Goal: Task Accomplishment & Management: Manage account settings

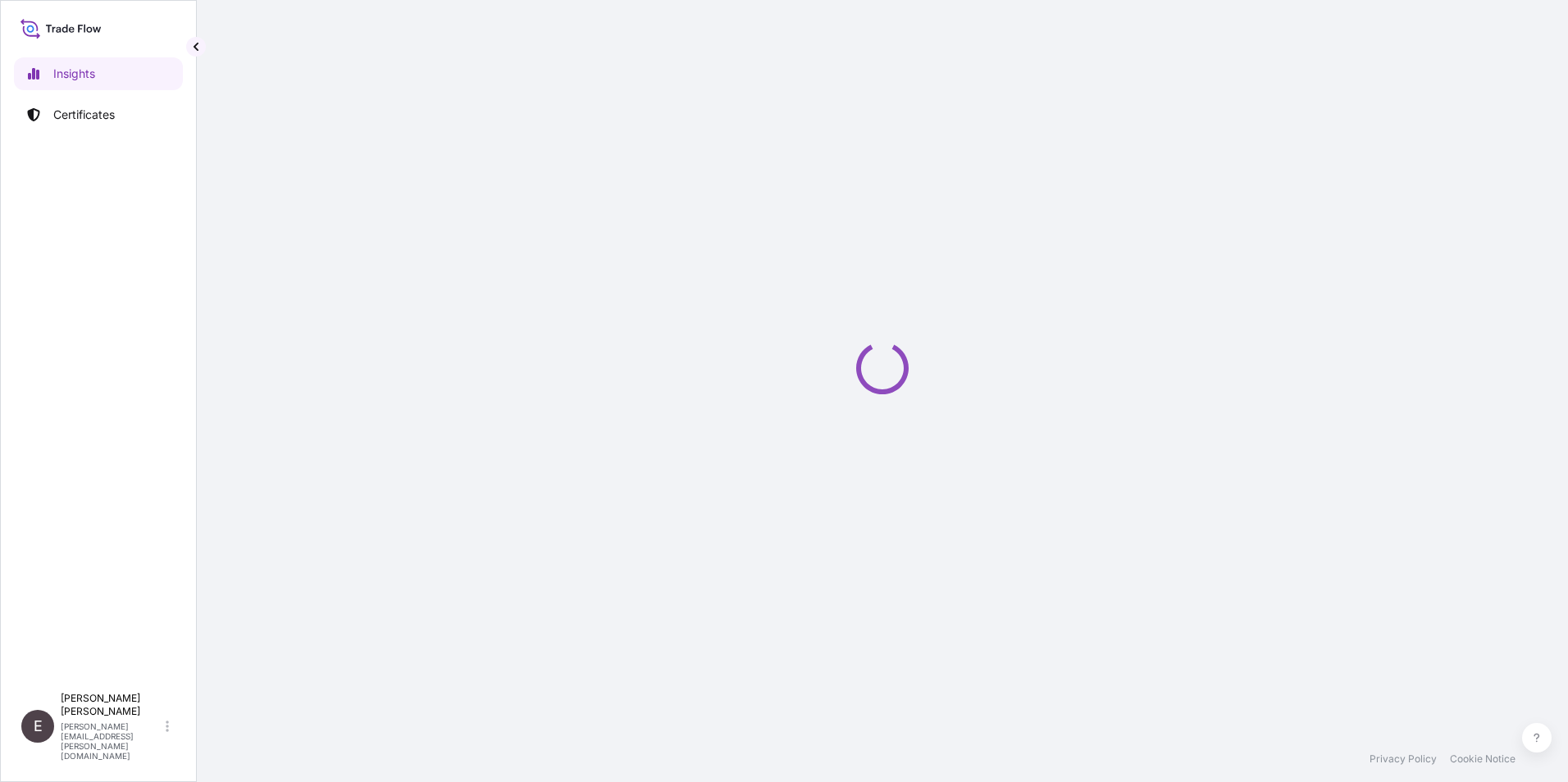
select select "2025"
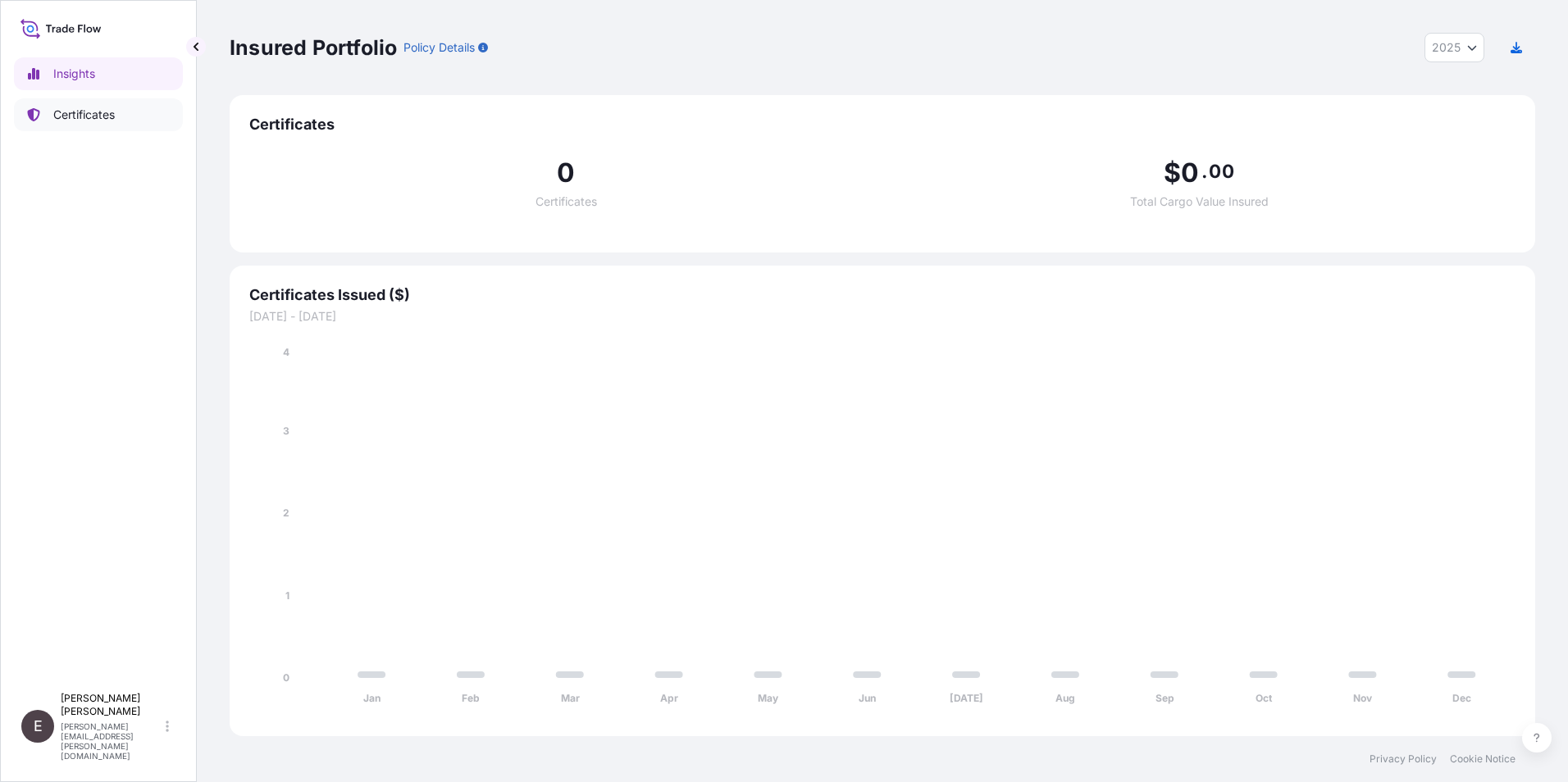
click at [70, 119] on p "Certificates" at bounding box center [84, 114] width 62 height 16
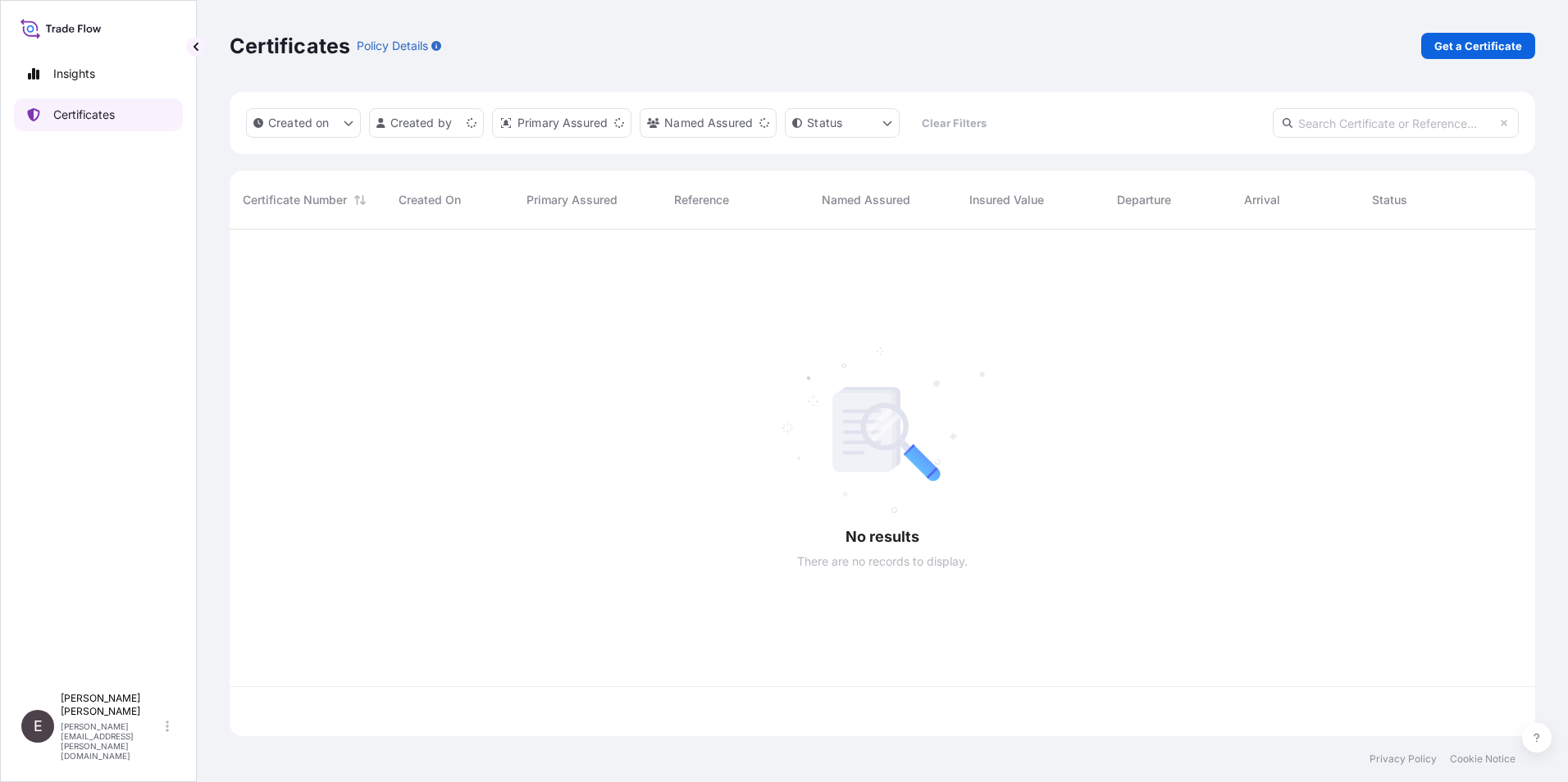
scroll to position [503, 1293]
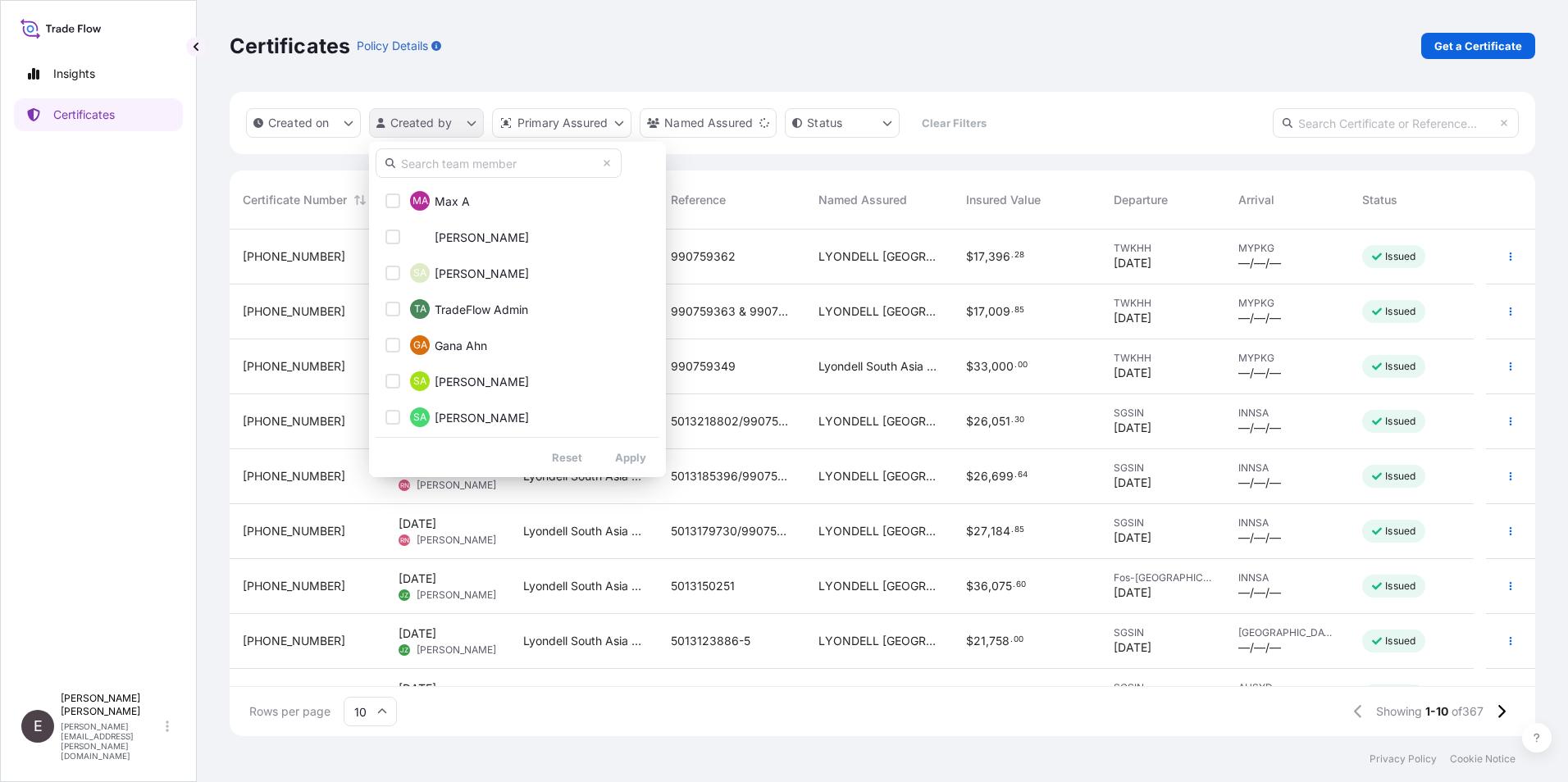
click at [417, 113] on html "Insights Certificates E [PERSON_NAME] [PERSON_NAME][EMAIL_ADDRESS][PERSON_NAME]…" at bounding box center [784, 391] width 1568 height 782
click at [467, 164] on input "text" at bounding box center [498, 163] width 246 height 29
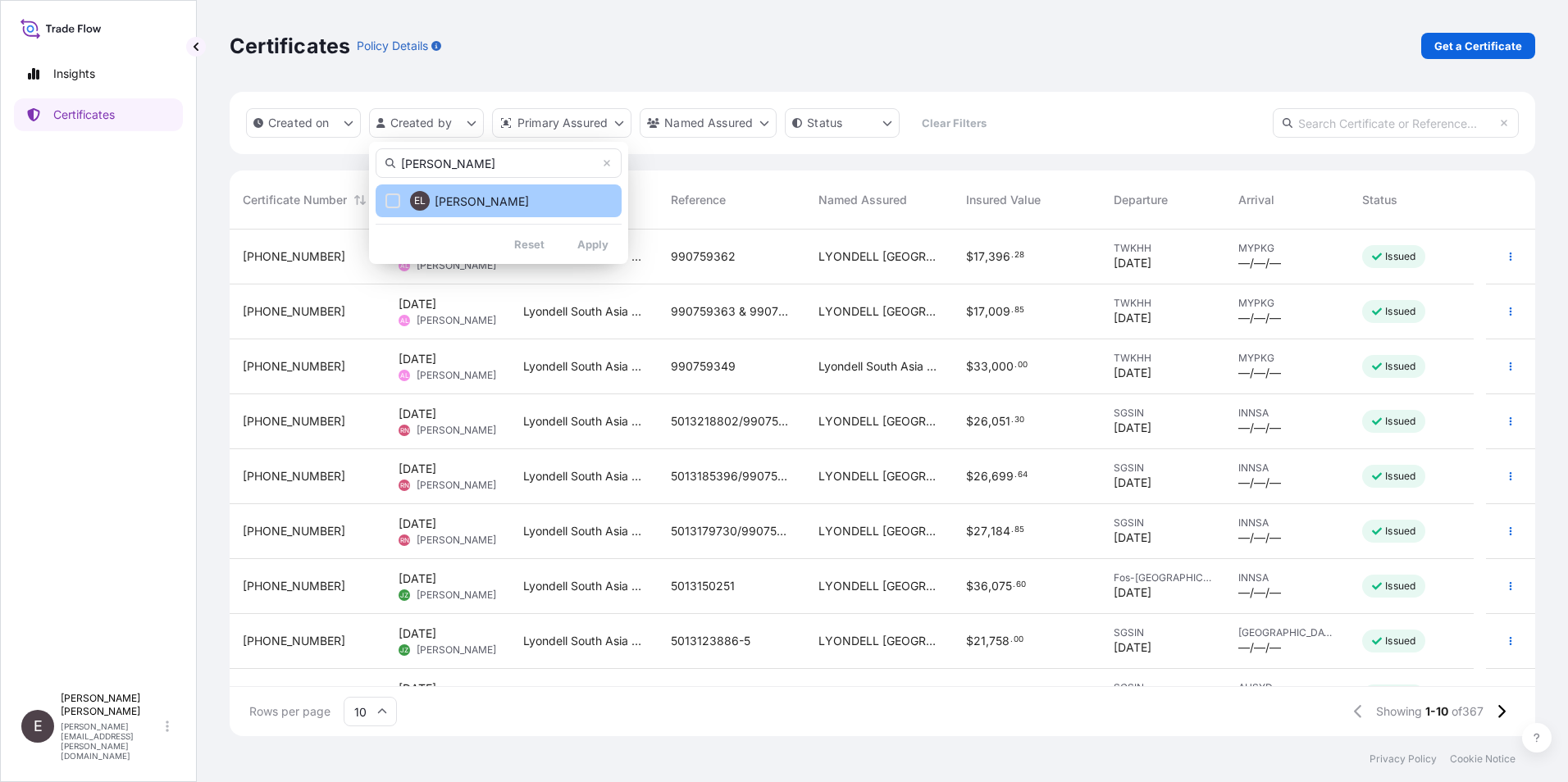
type input "[PERSON_NAME]"
click at [445, 196] on span "[PERSON_NAME]" at bounding box center [482, 201] width 94 height 16
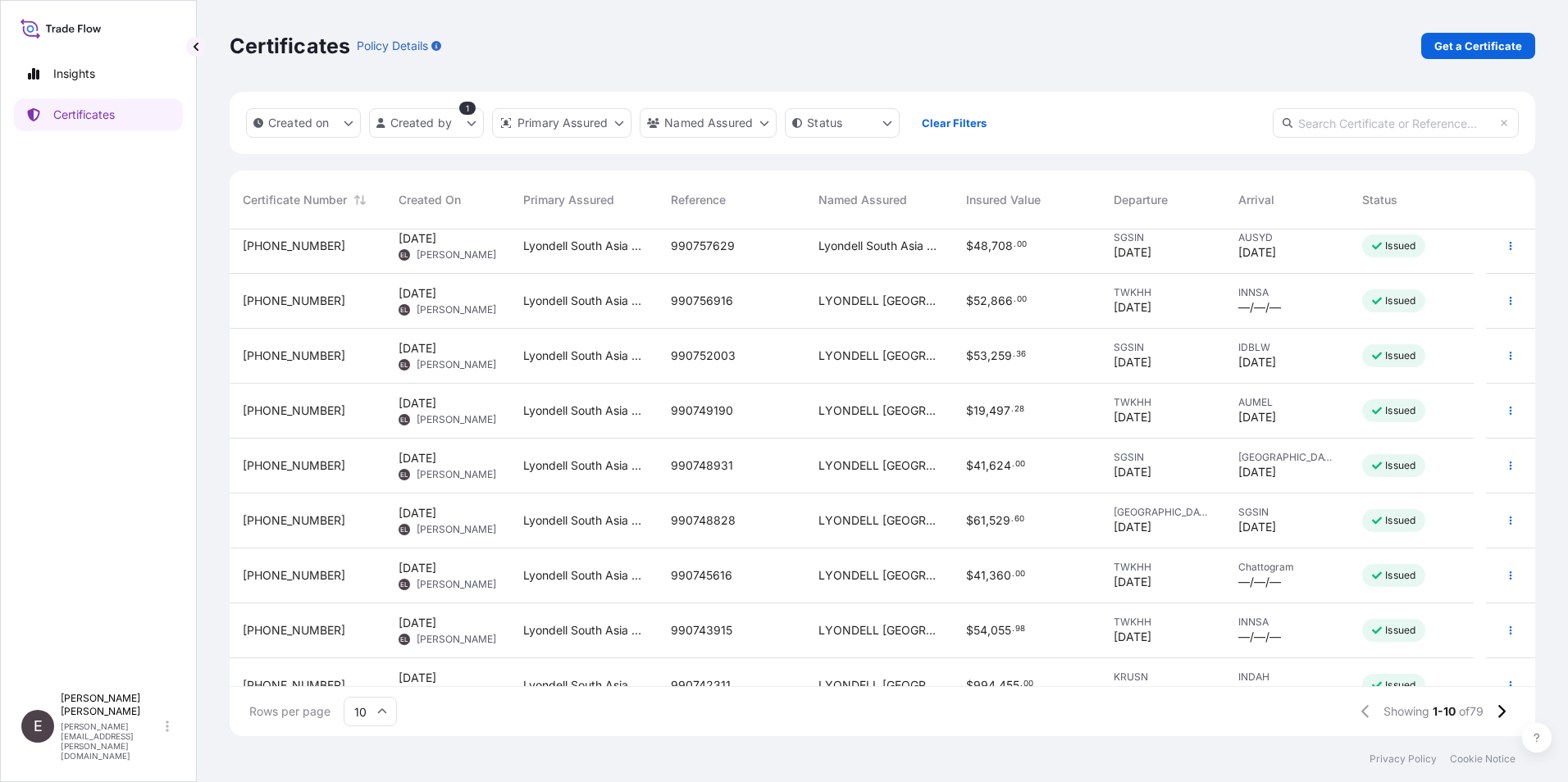
scroll to position [93, 0]
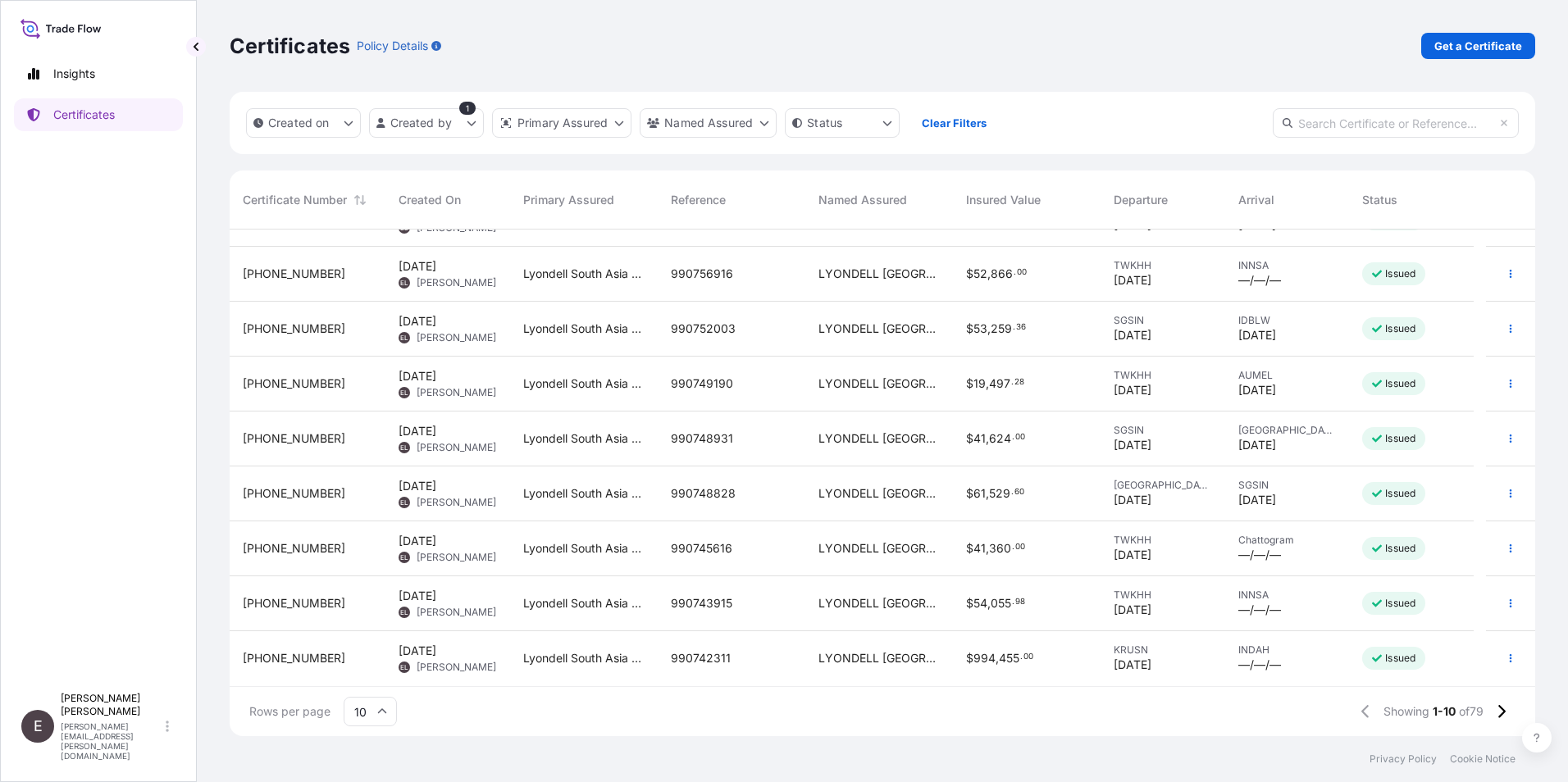
click at [386, 708] on icon at bounding box center [381, 711] width 9 height 9
click at [365, 664] on div "50" at bounding box center [370, 666] width 40 height 31
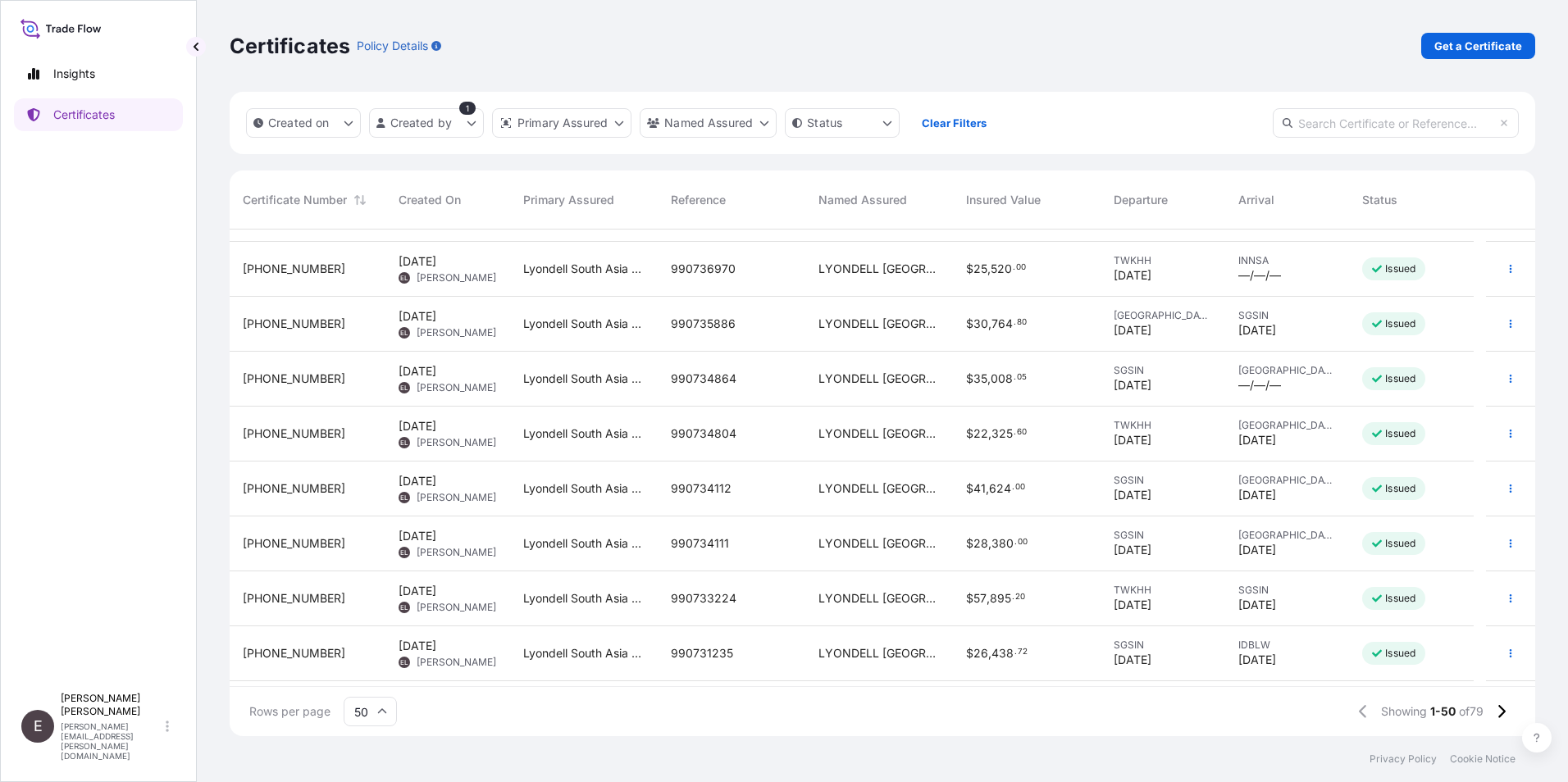
scroll to position [801, 0]
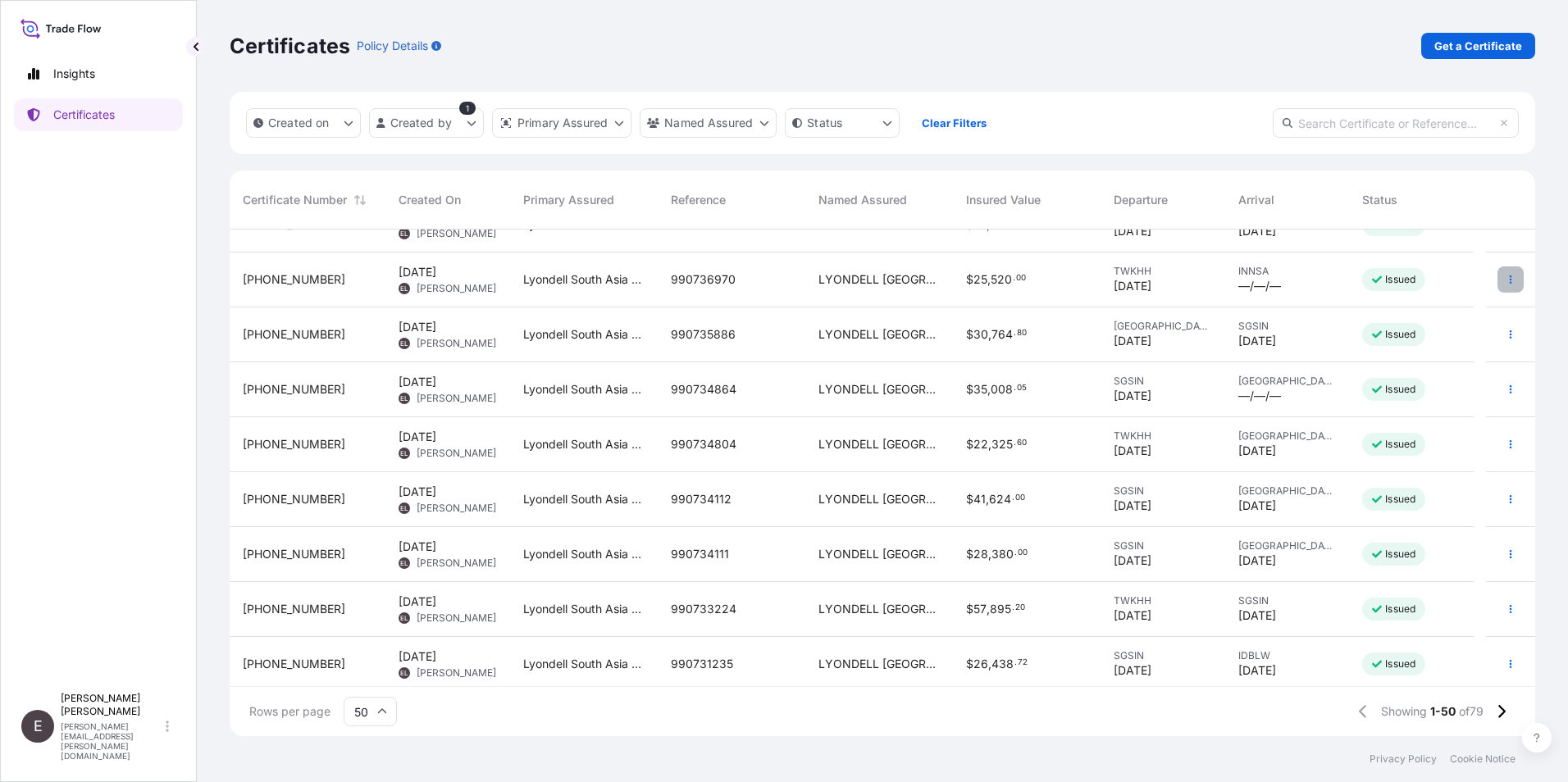
click at [1498, 280] on button "button" at bounding box center [1510, 279] width 27 height 27
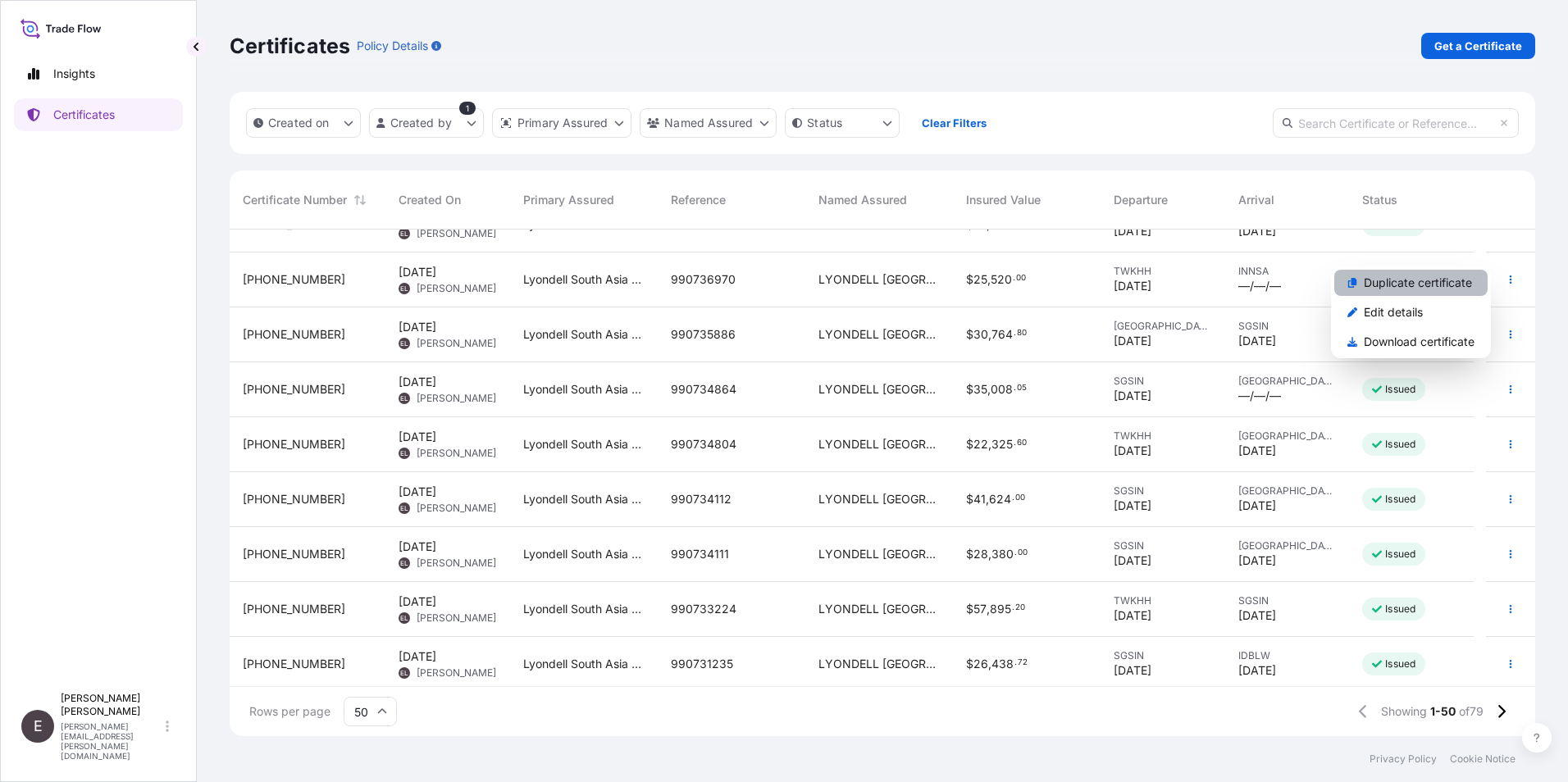
click at [1419, 283] on p "Duplicate certificate" at bounding box center [1418, 282] width 108 height 16
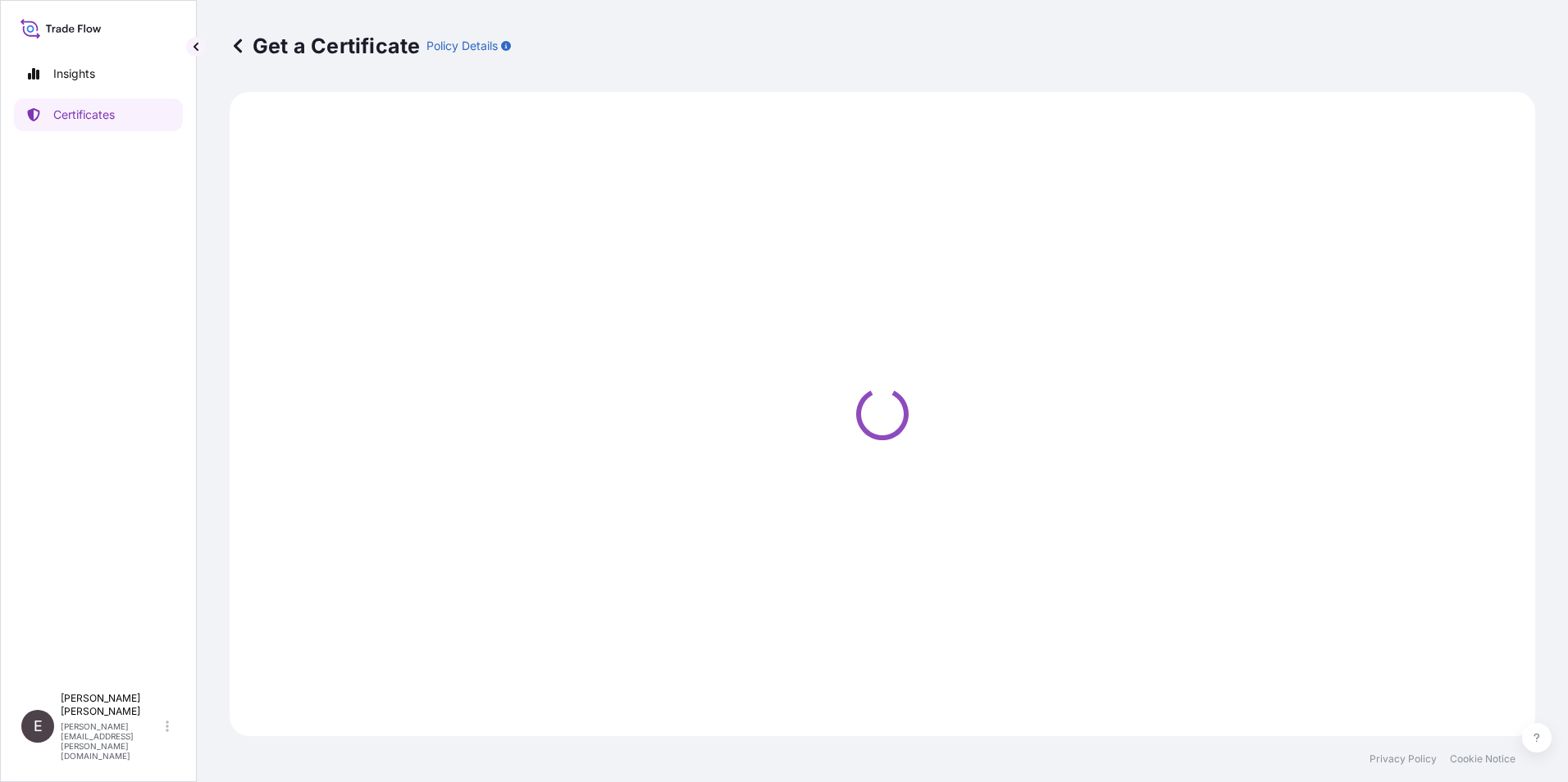
select select "Sea"
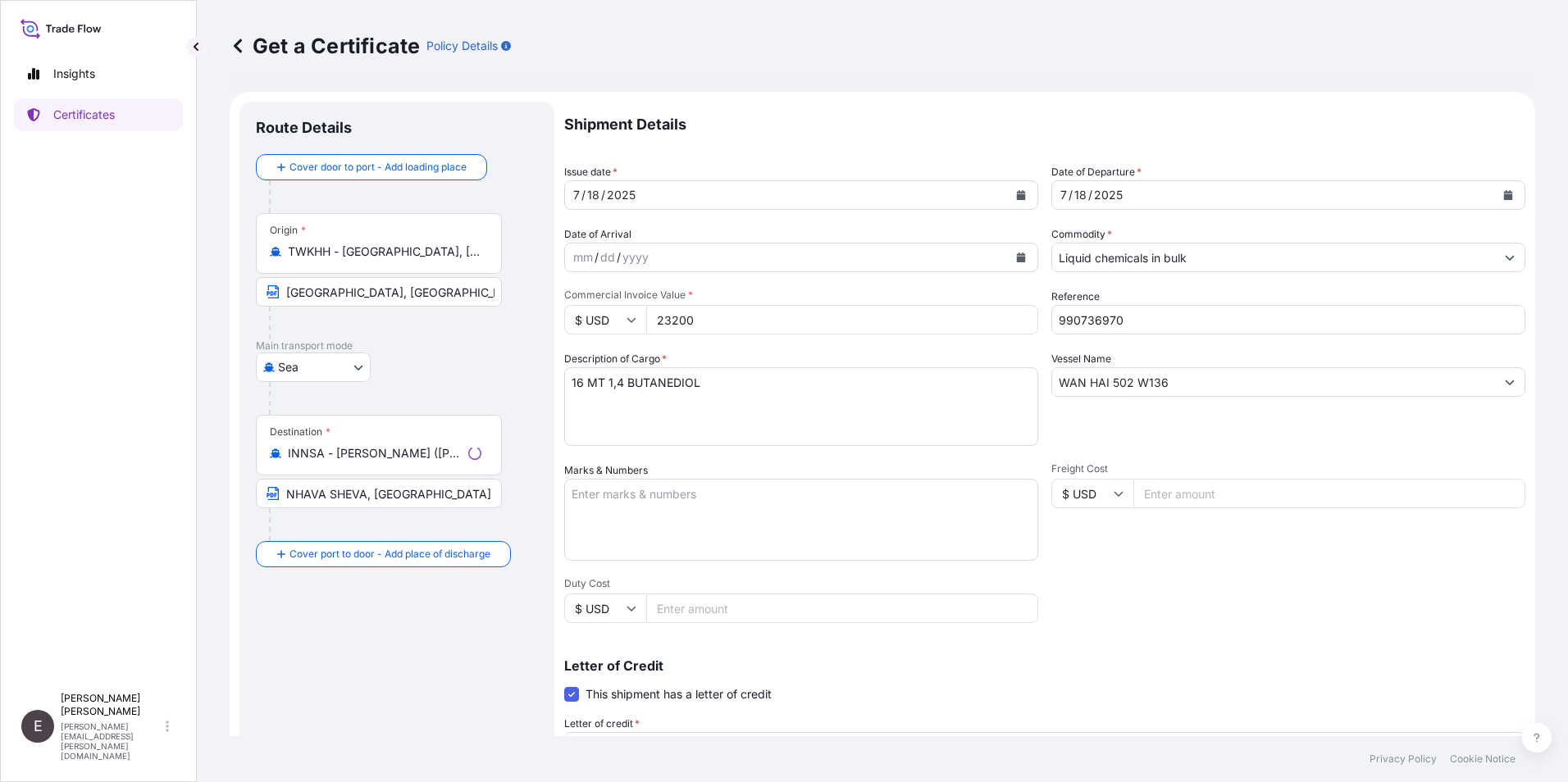
select select "32022"
click at [1017, 192] on icon "Calendar" at bounding box center [1021, 195] width 9 height 9
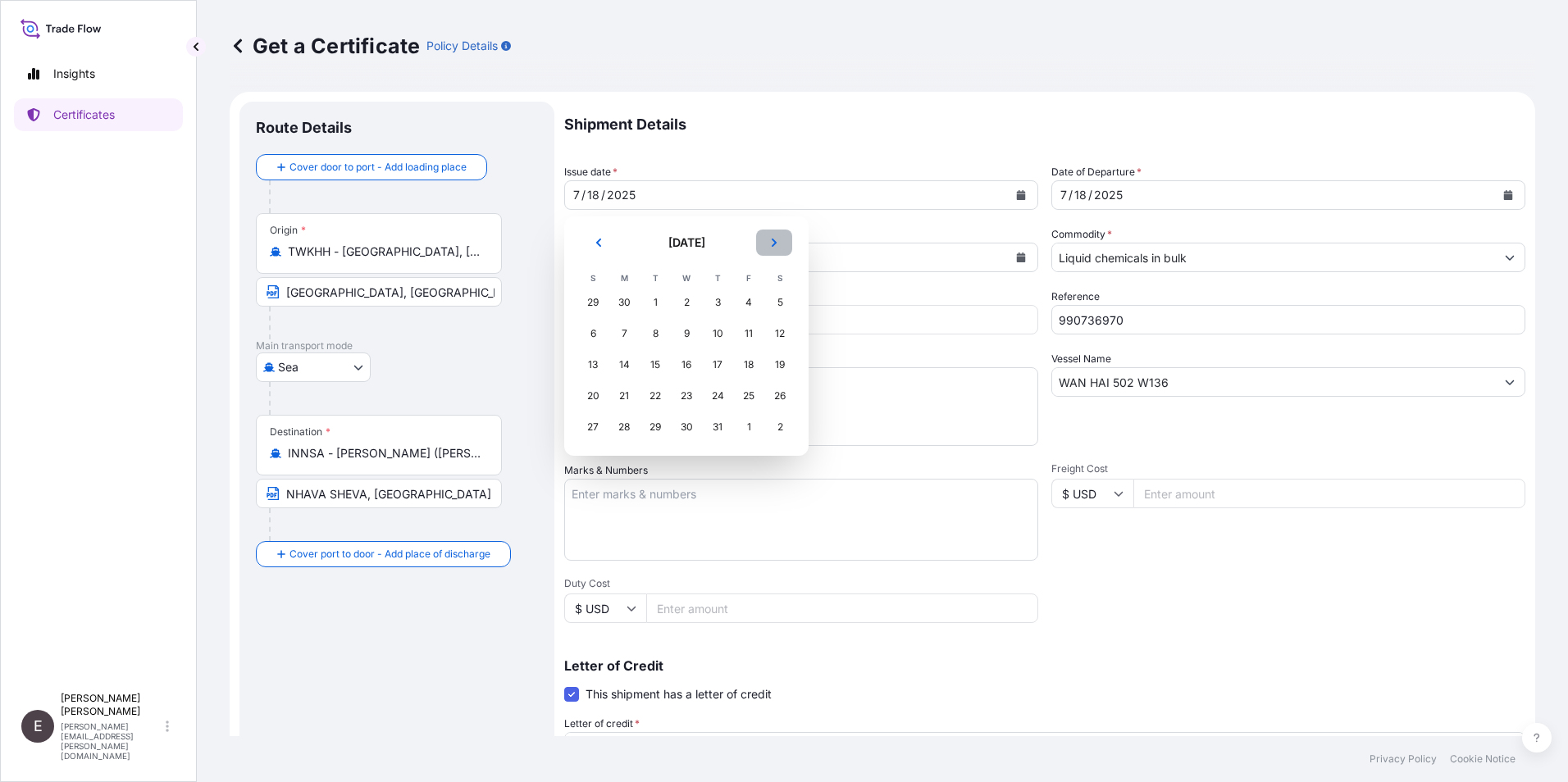
click at [777, 239] on icon "Next" at bounding box center [774, 242] width 9 height 9
click at [705, 361] on div "14" at bounding box center [717, 365] width 29 height 29
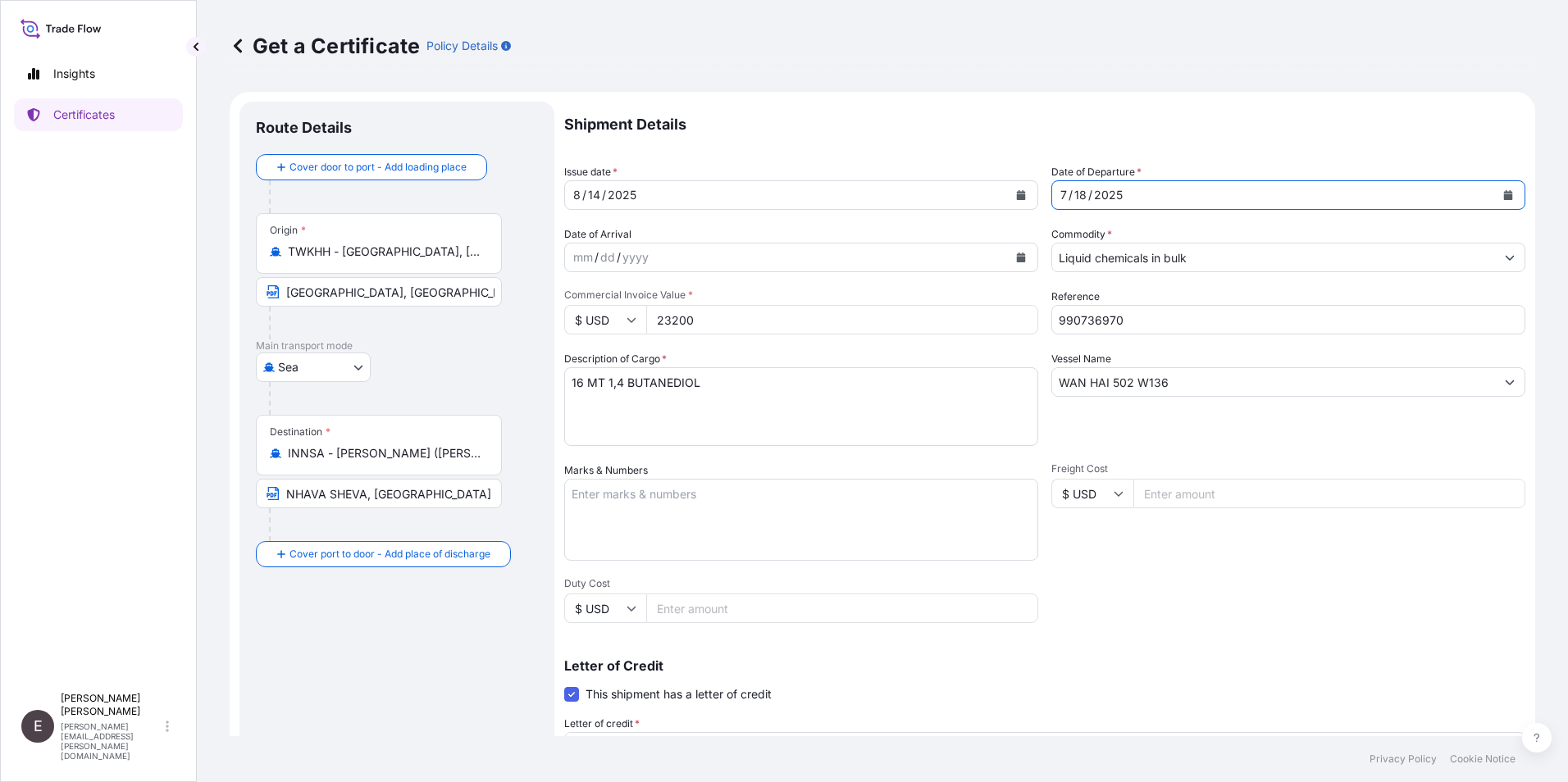
click at [1504, 192] on icon "Calendar" at bounding box center [1508, 195] width 9 height 9
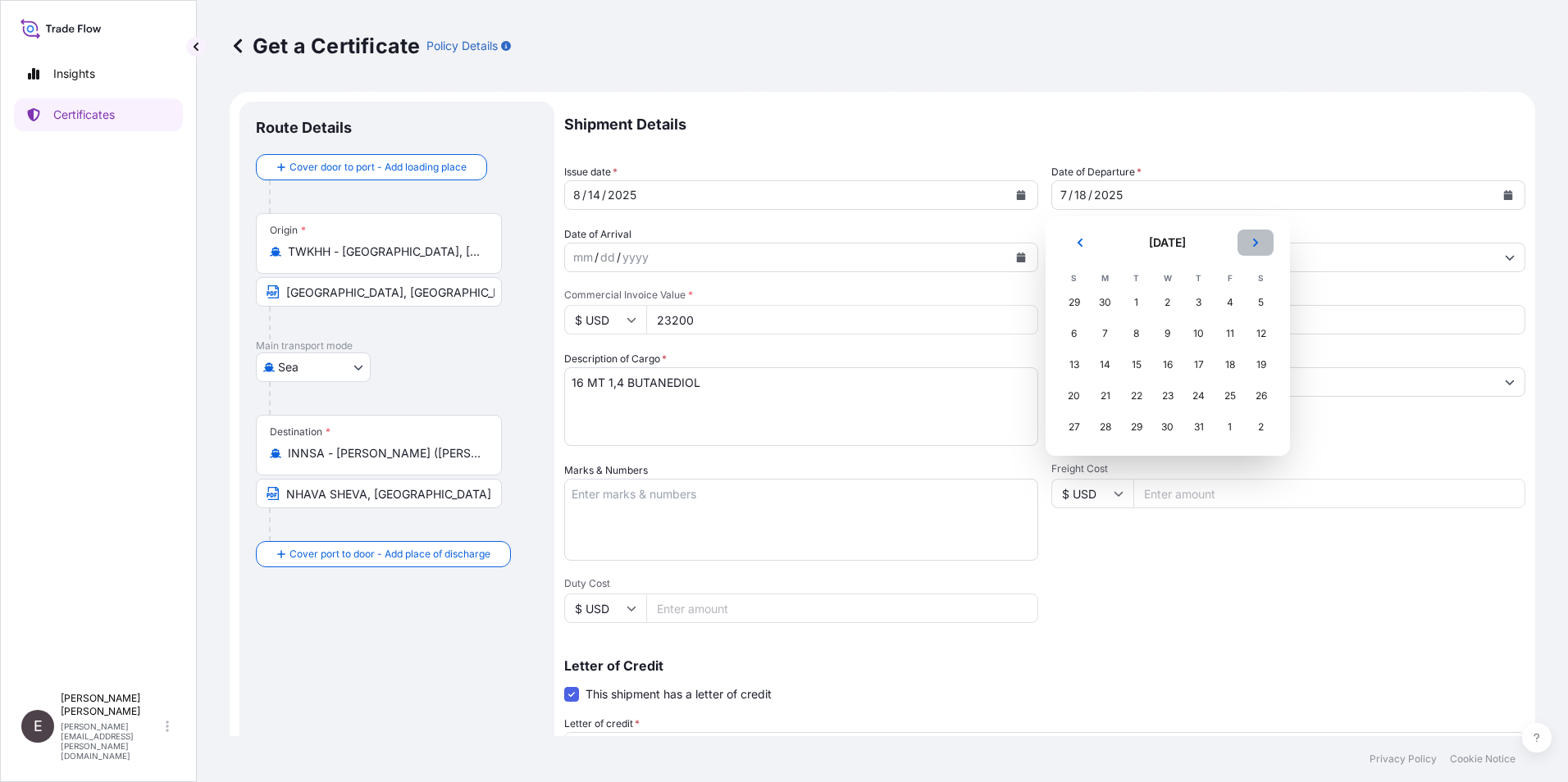
click at [1257, 240] on icon "Next" at bounding box center [1255, 242] width 9 height 9
click at [1208, 367] on div "14" at bounding box center [1199, 365] width 29 height 29
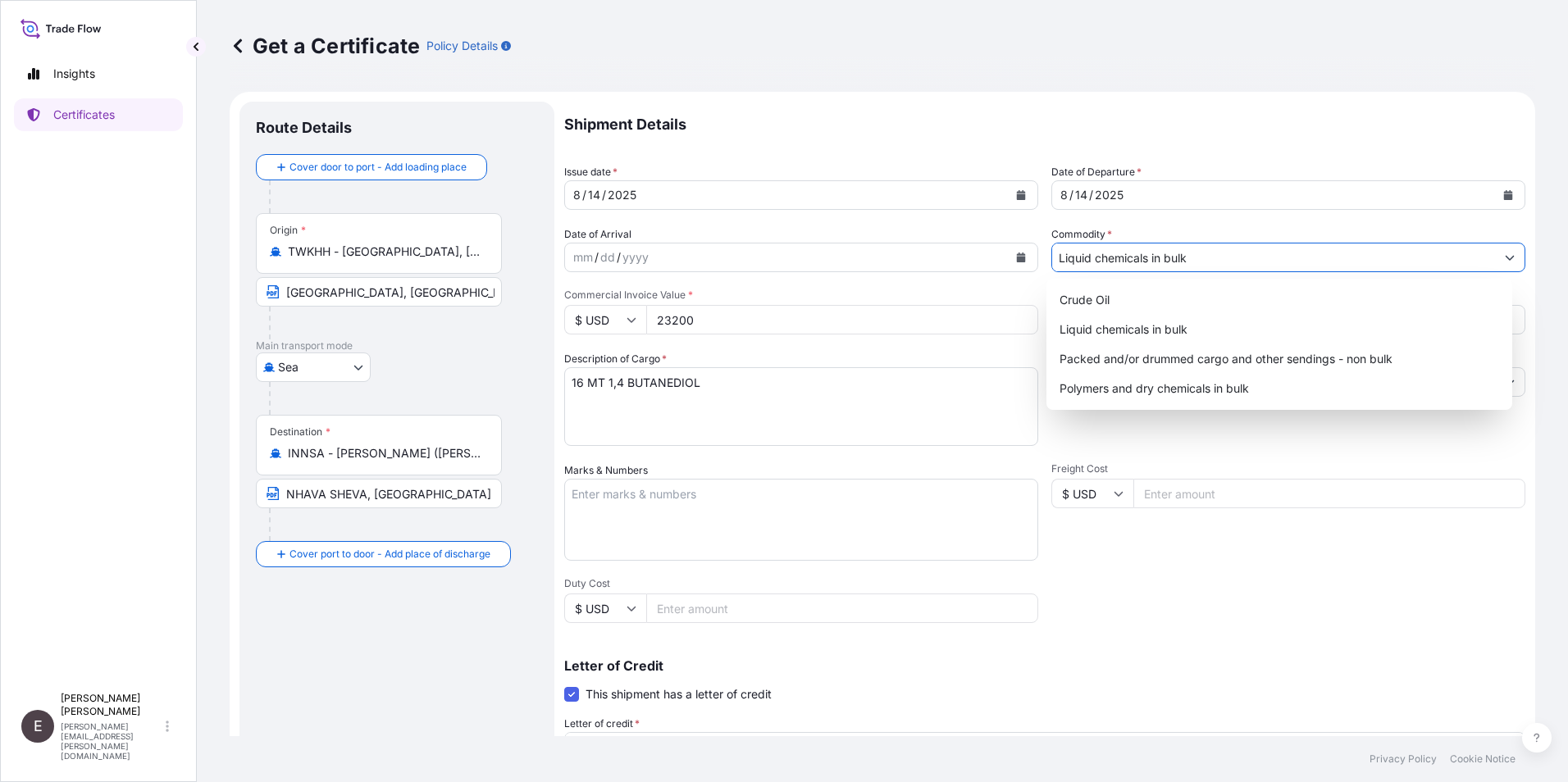
drag, startPoint x: 1200, startPoint y: 260, endPoint x: 1080, endPoint y: 260, distance: 120.0
click at [1079, 260] on input "Liquid chemicals in bulk" at bounding box center [1273, 258] width 443 height 29
click at [1505, 258] on icon "Show suggestions" at bounding box center [1510, 258] width 9 height 5
click at [1504, 253] on icon "Show suggestions" at bounding box center [1509, 257] width 9 height 9
click at [1318, 352] on div "Packed and/or drummed cargo and other sendings - non bulk" at bounding box center [1279, 359] width 453 height 29
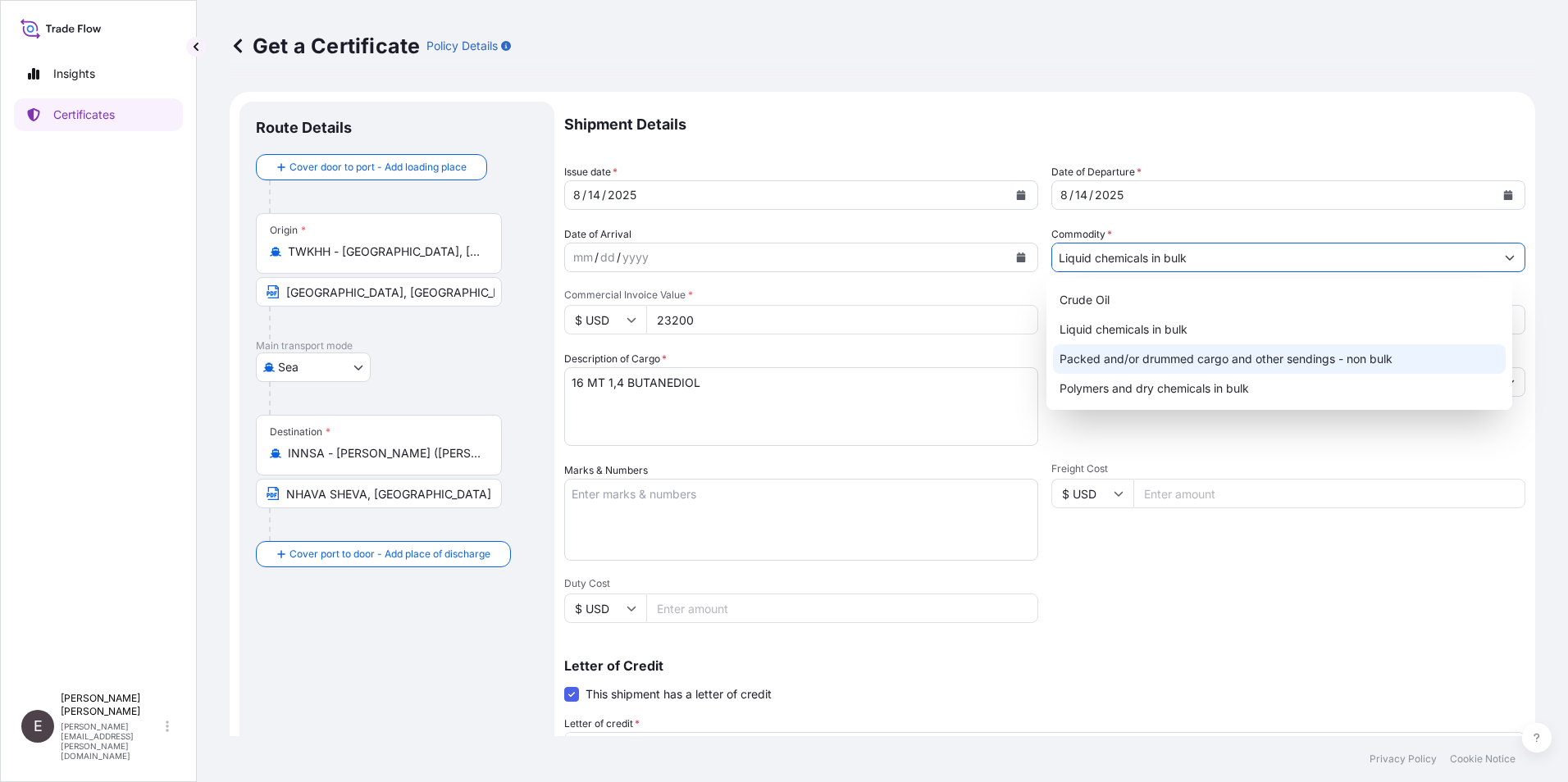
type input "Packed and/or drummed cargo and other sendings - non bulk"
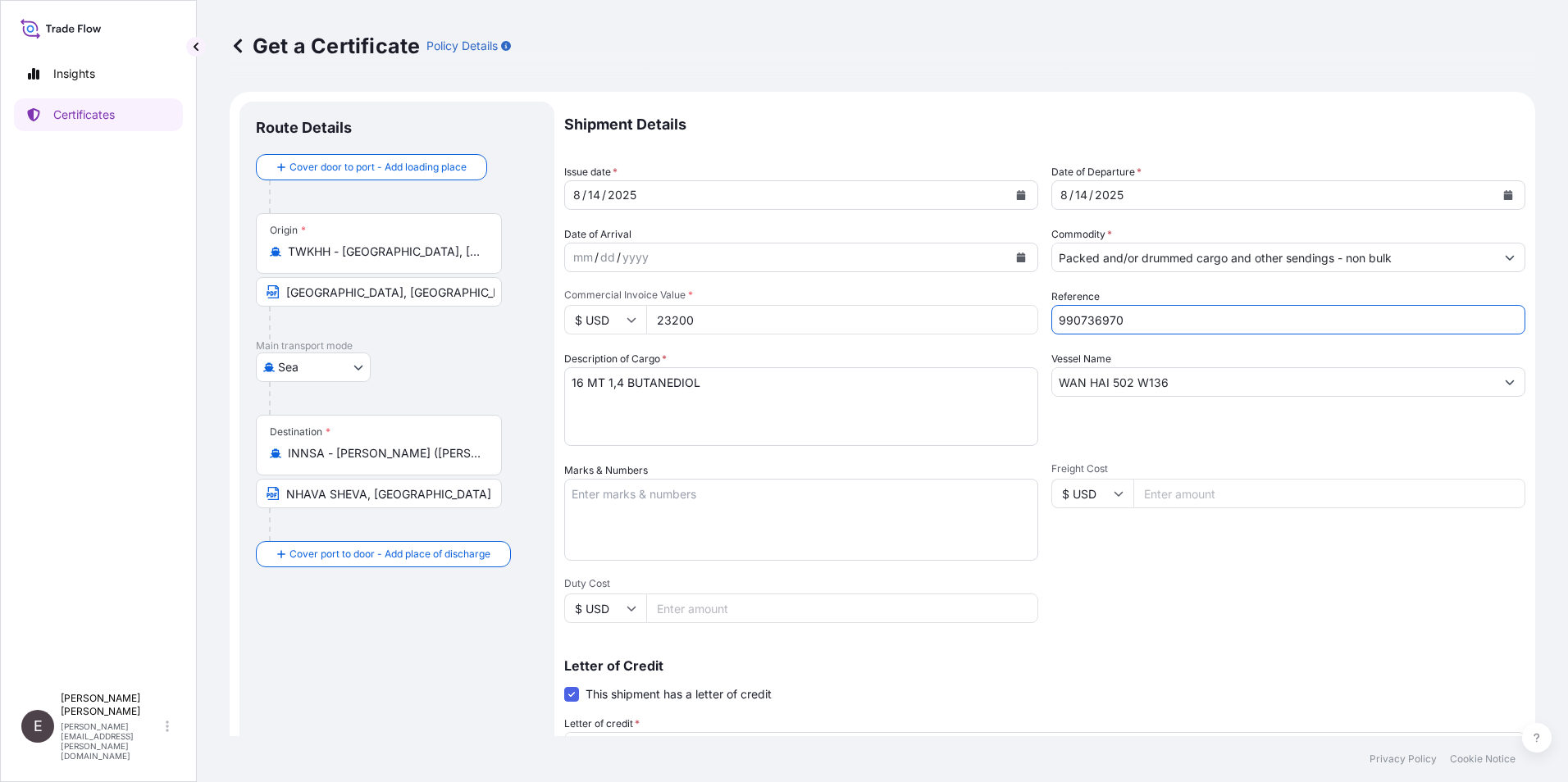
drag, startPoint x: 1079, startPoint y: 318, endPoint x: 1357, endPoint y: 348, distance: 279.6
click at [1362, 345] on div "Shipment Details Issue date * [DATE] Date of Departure * [DATE] Date of Arrival…" at bounding box center [1044, 554] width 961 height 906
type input "990759576"
drag, startPoint x: 711, startPoint y: 321, endPoint x: 526, endPoint y: 318, distance: 185.0
click at [526, 318] on form "Route Details Cover door to port - Add loading place Place of loading Road / [G…" at bounding box center [882, 578] width 1305 height 972
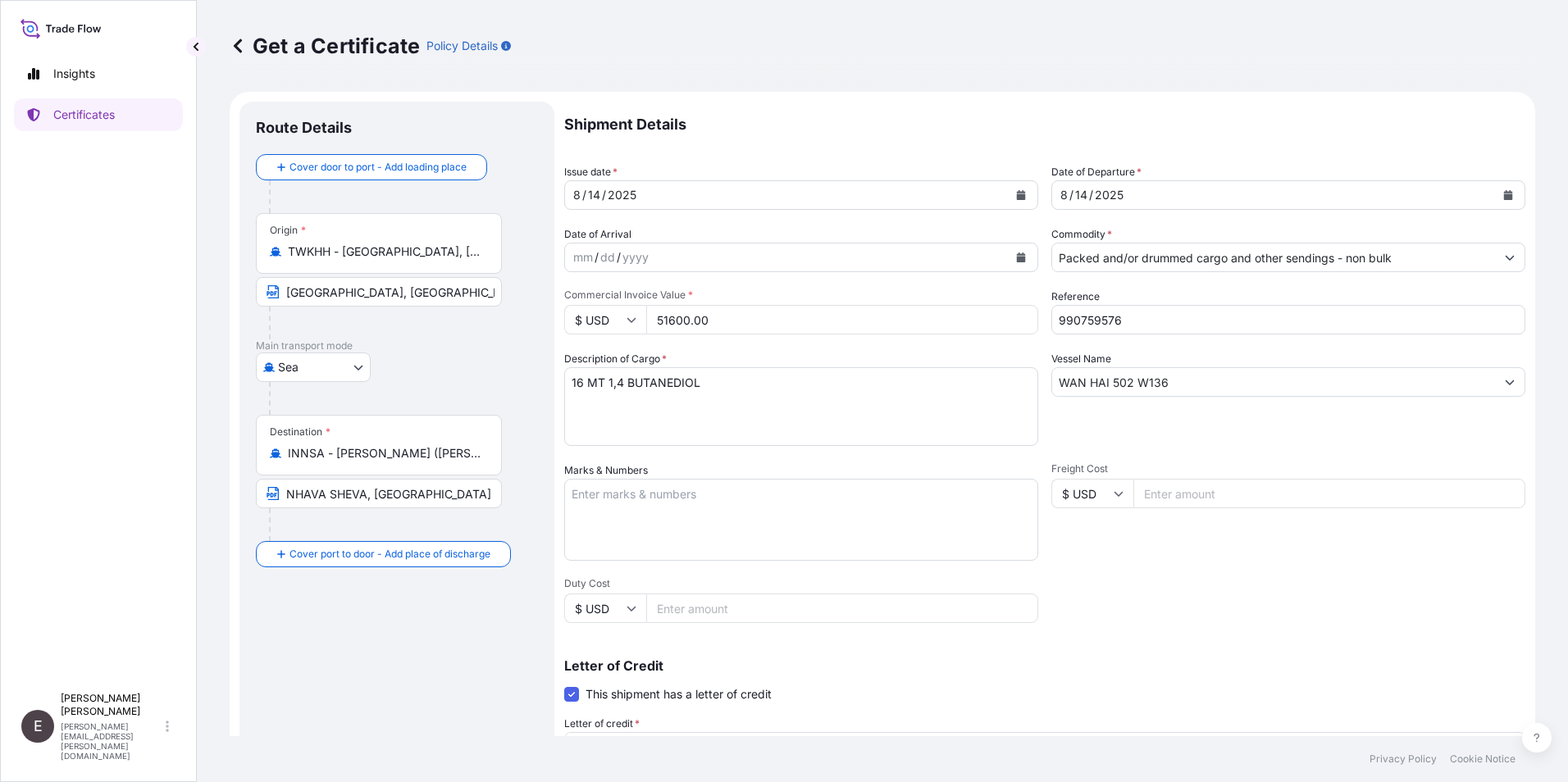
type input "51600.00"
drag, startPoint x: 573, startPoint y: 385, endPoint x: 558, endPoint y: 376, distance: 17.5
click at [572, 385] on textarea "16 MT 1,4 BUTANEDIOL" at bounding box center [801, 407] width 474 height 79
drag, startPoint x: 690, startPoint y: 403, endPoint x: 1242, endPoint y: 485, distance: 558.1
click at [1242, 485] on div "Shipment Details Issue date * [DATE] Date of Departure * [DATE] Date of Arrival…" at bounding box center [1044, 554] width 961 height 906
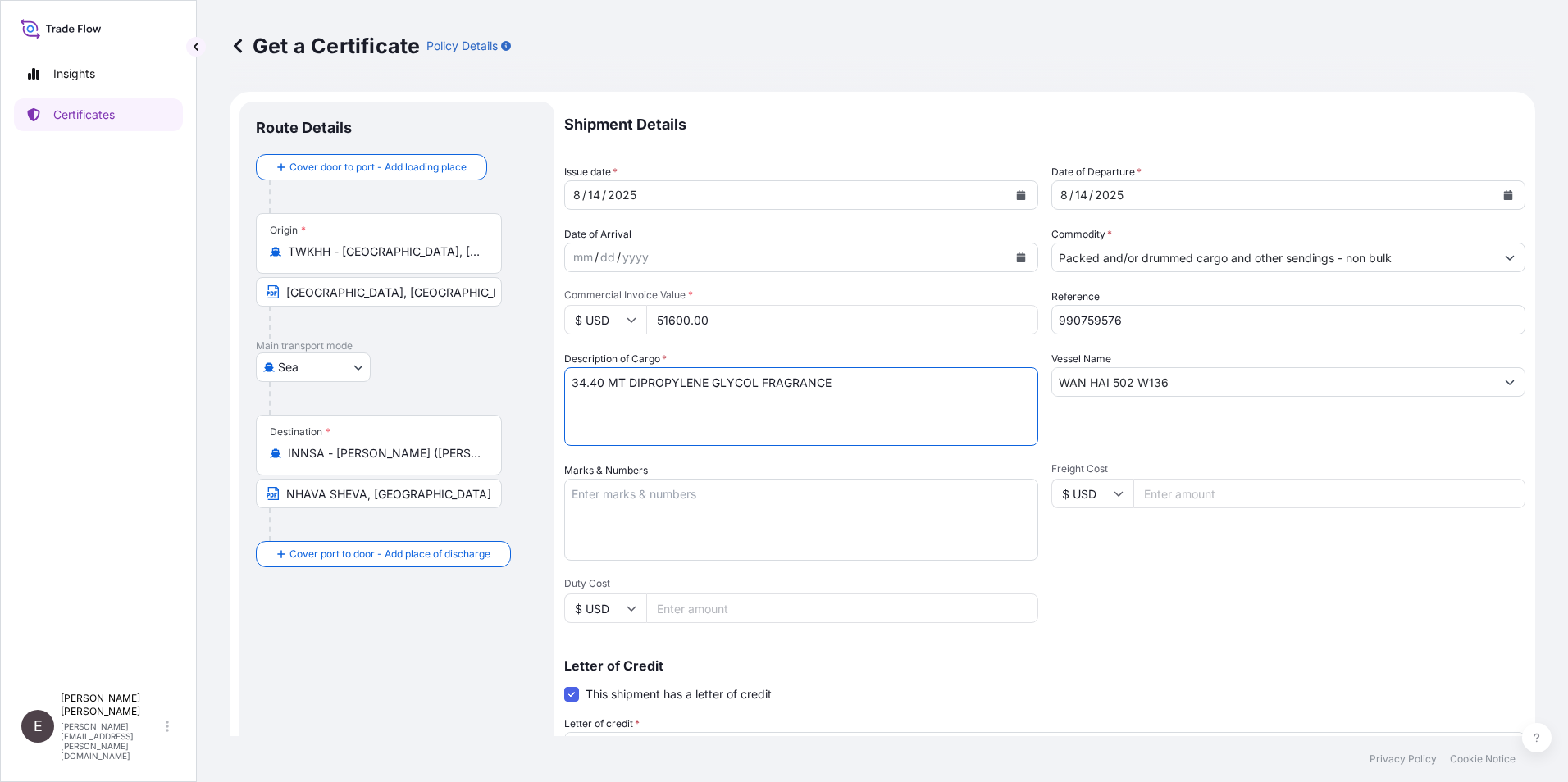
type textarea "34.40 MT DIPROPYLENE GLYCOL FRAGRANCE"
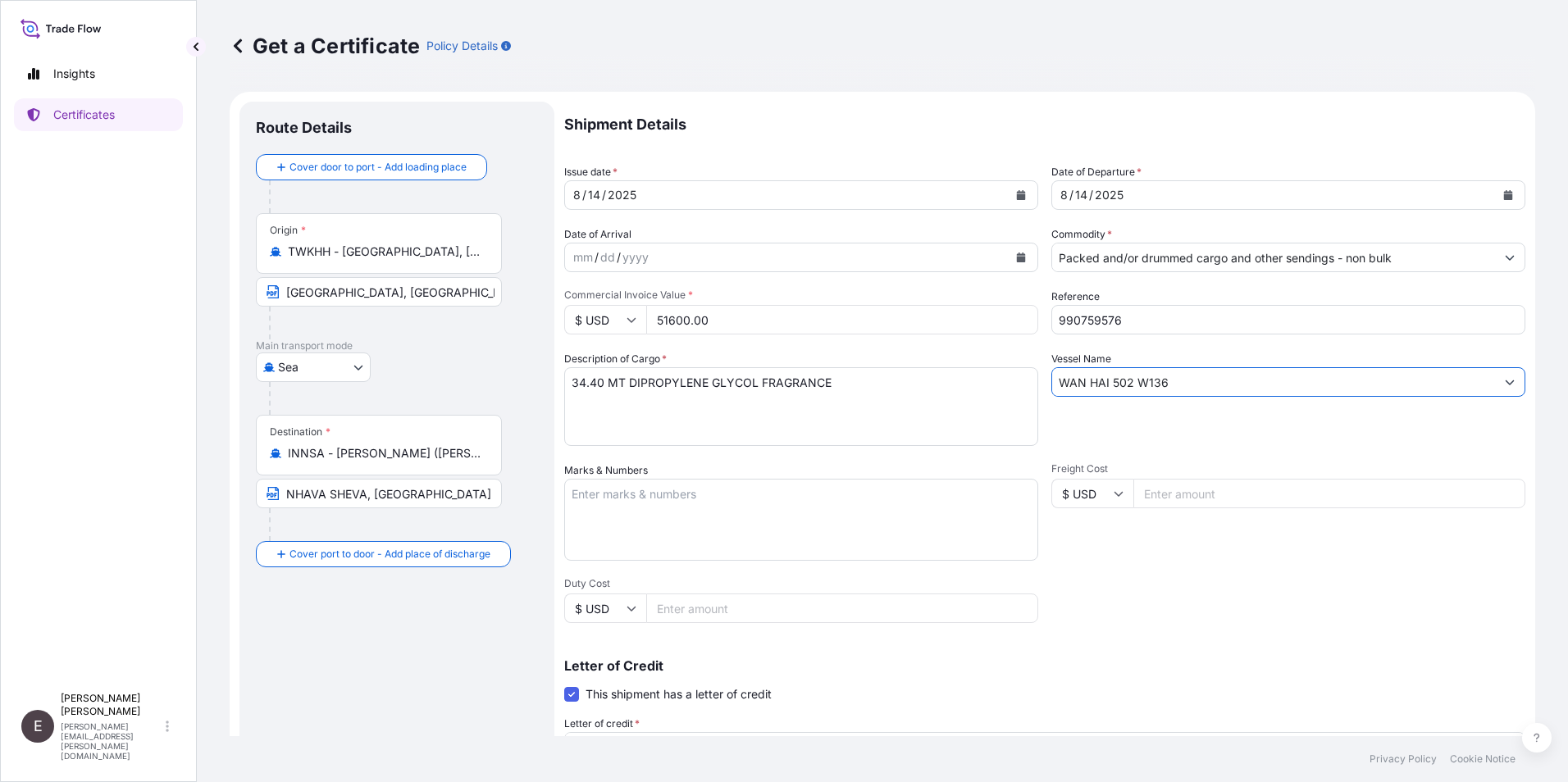
drag, startPoint x: 1182, startPoint y: 382, endPoint x: 790, endPoint y: 372, distance: 392.1
click at [798, 375] on div "Shipment Details Issue date * [DATE] Date of Departure * [DATE] Date of Arrival…" at bounding box center [1044, 554] width 961 height 906
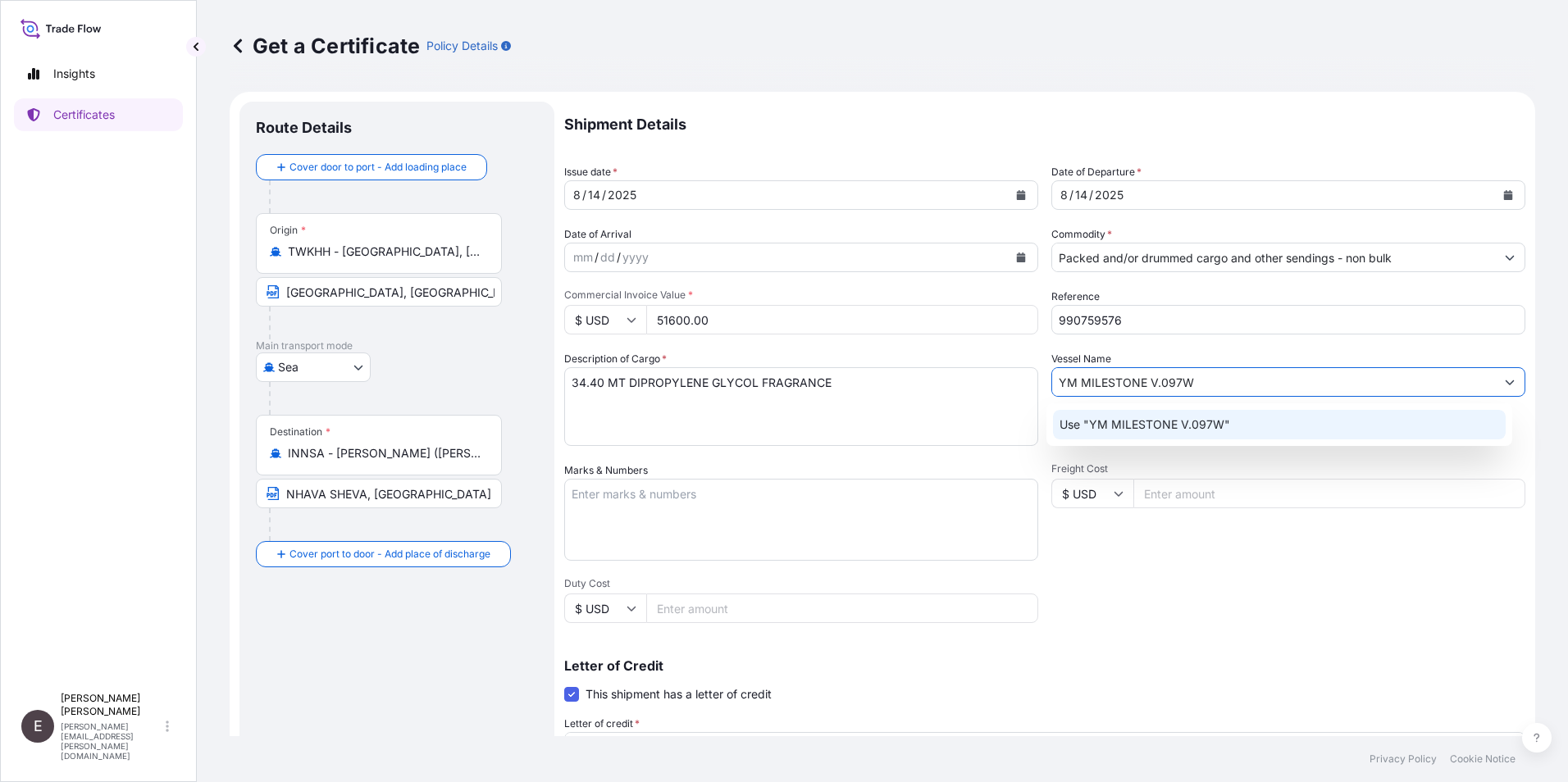
click at [1156, 418] on p "Use "YM MILESTONE V.097W"" at bounding box center [1145, 424] width 171 height 16
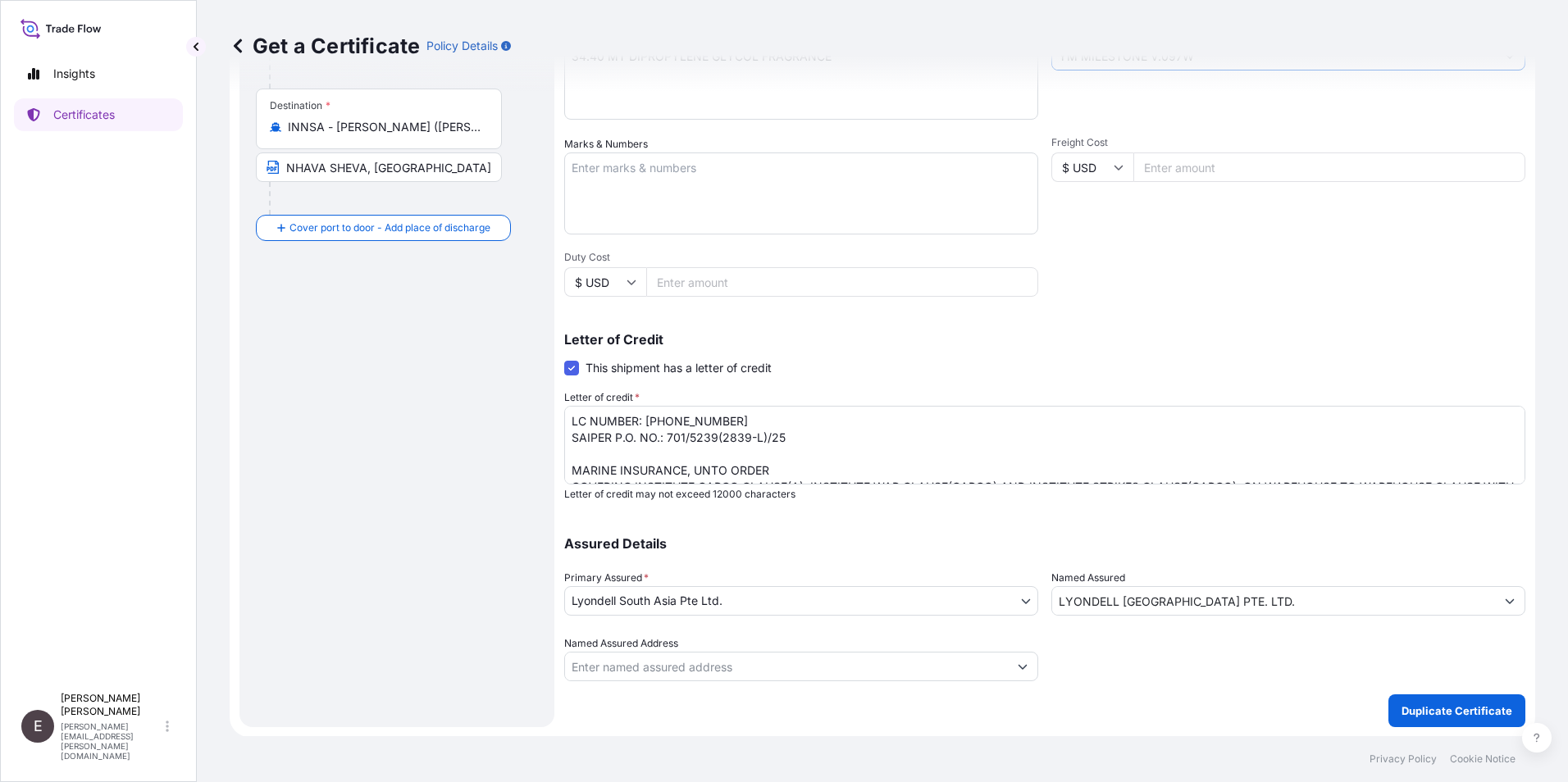
scroll to position [327, 0]
type input "YM MILESTONE V.097W"
click at [1468, 707] on p "Duplicate Certificate" at bounding box center [1456, 709] width 111 height 16
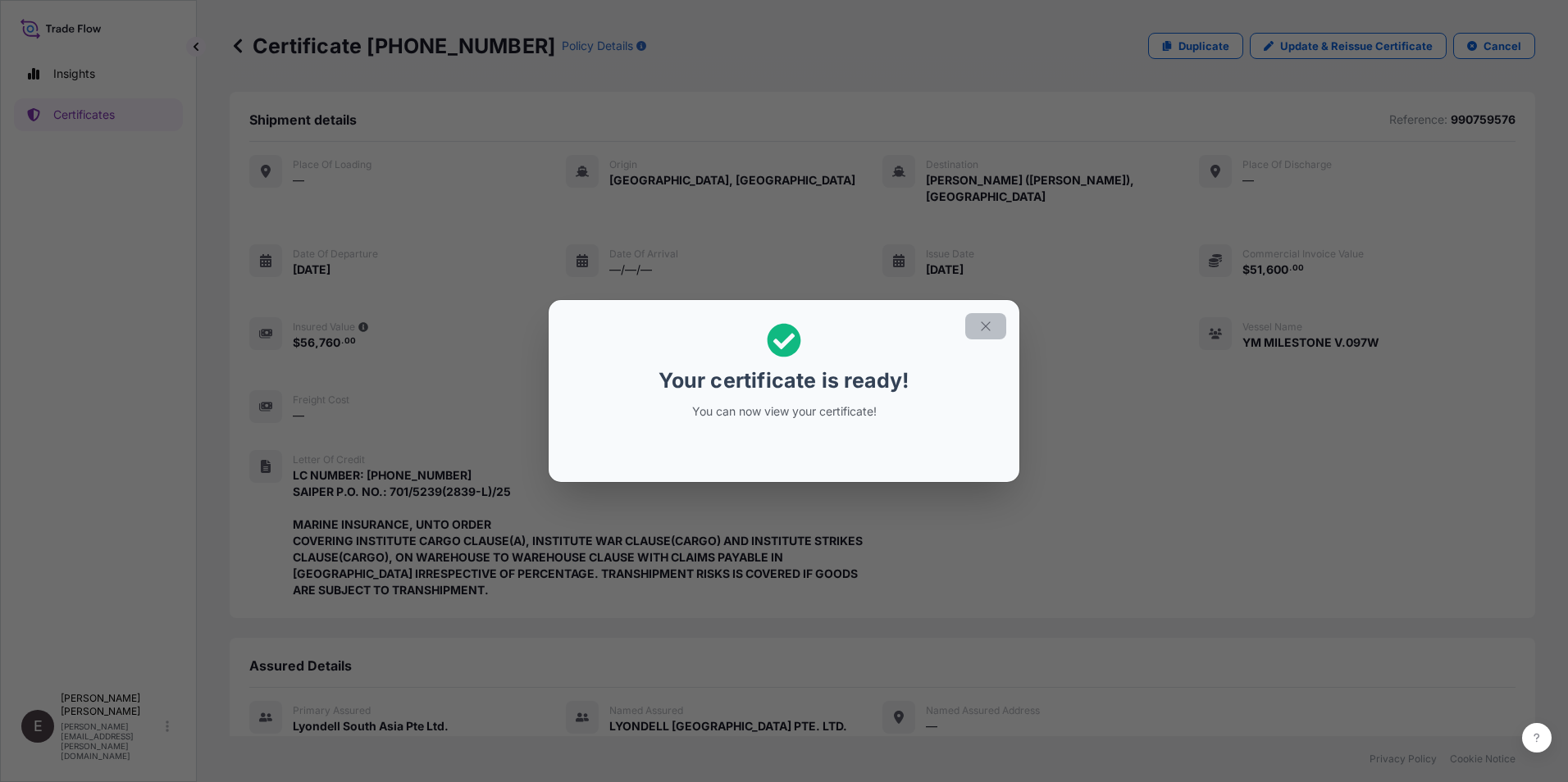
click at [988, 336] on button "button" at bounding box center [986, 326] width 41 height 27
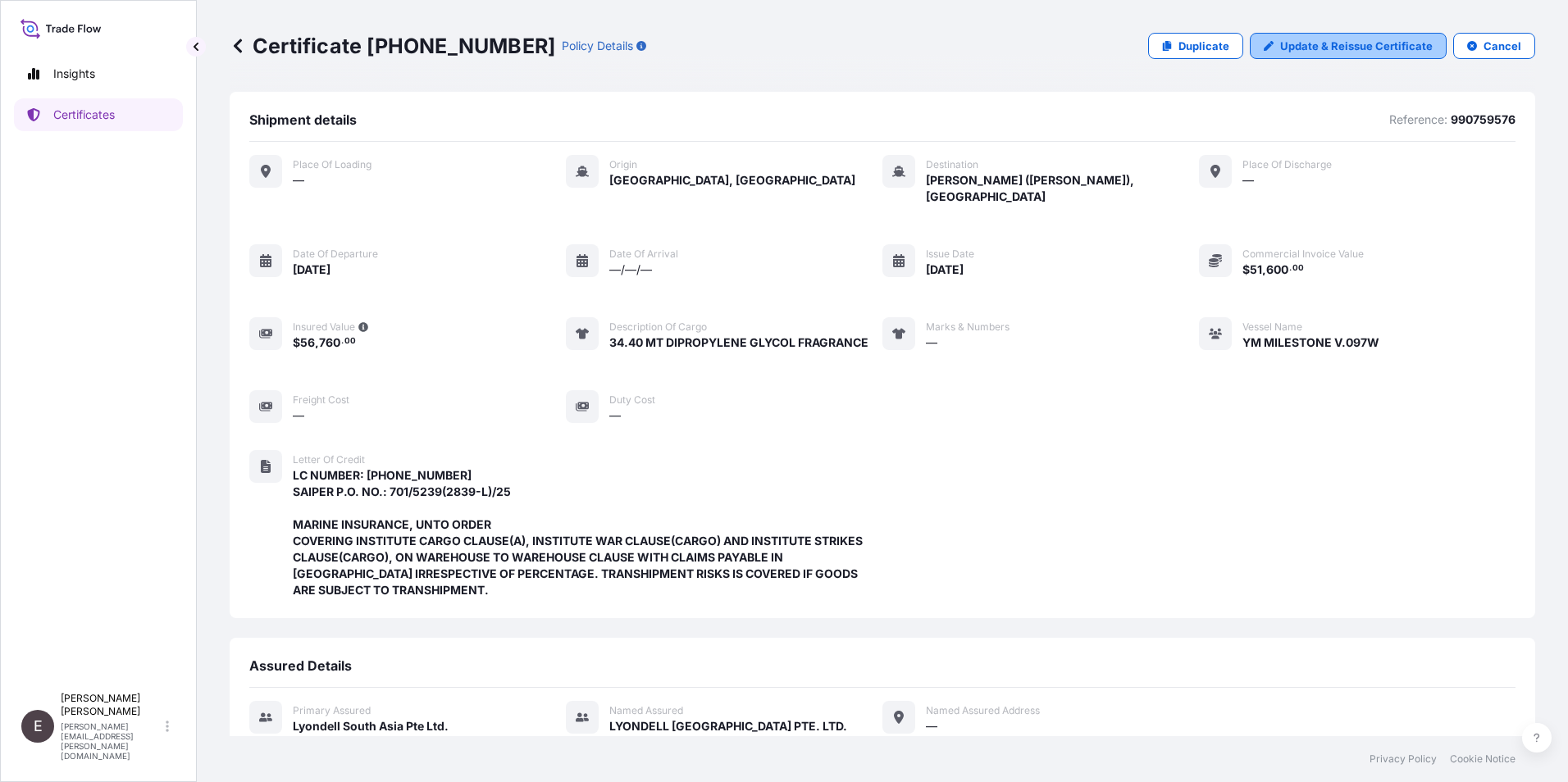
click at [1309, 45] on p "Update & Reissue Certificate" at bounding box center [1357, 45] width 153 height 16
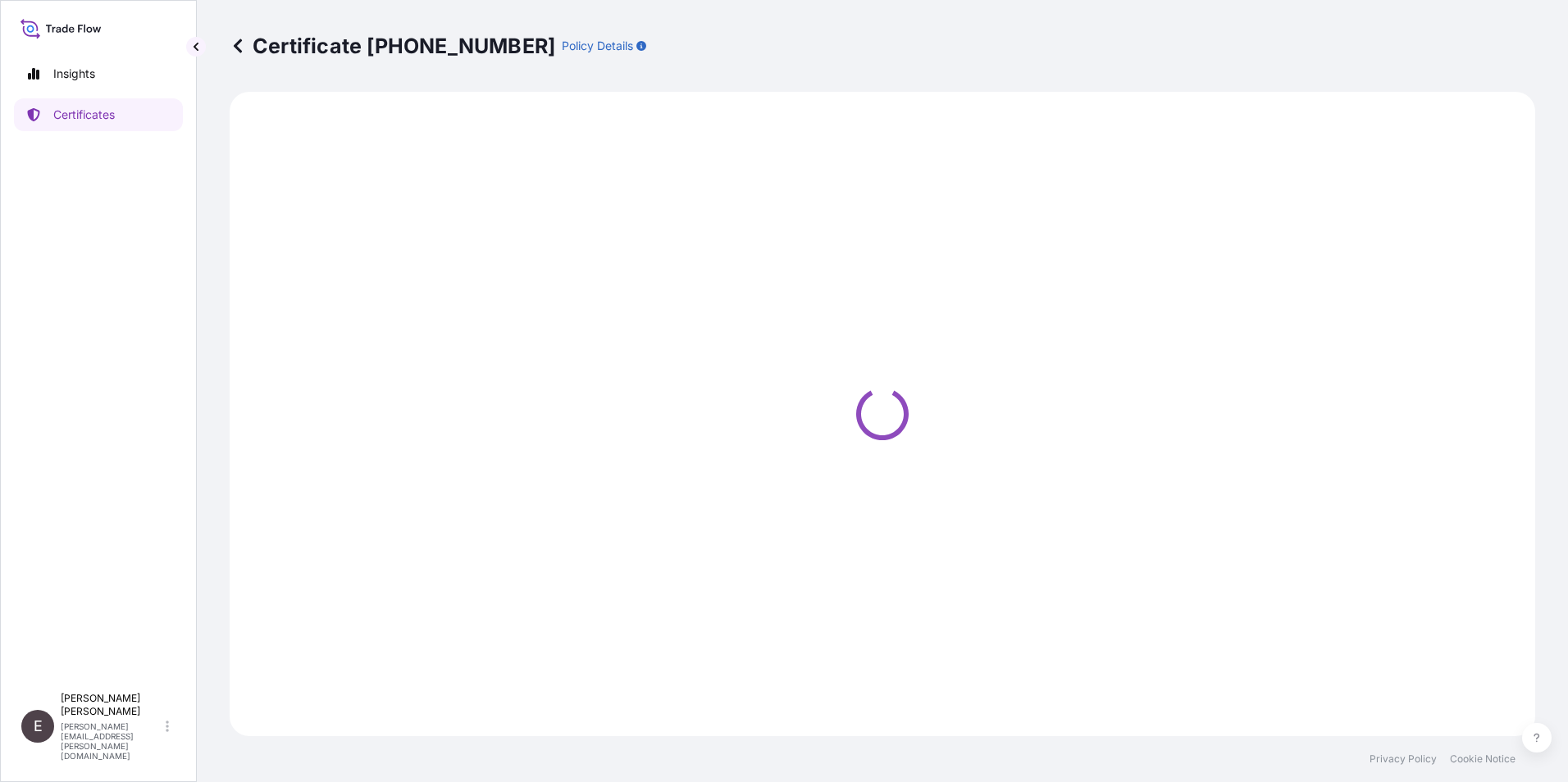
select select "Sea"
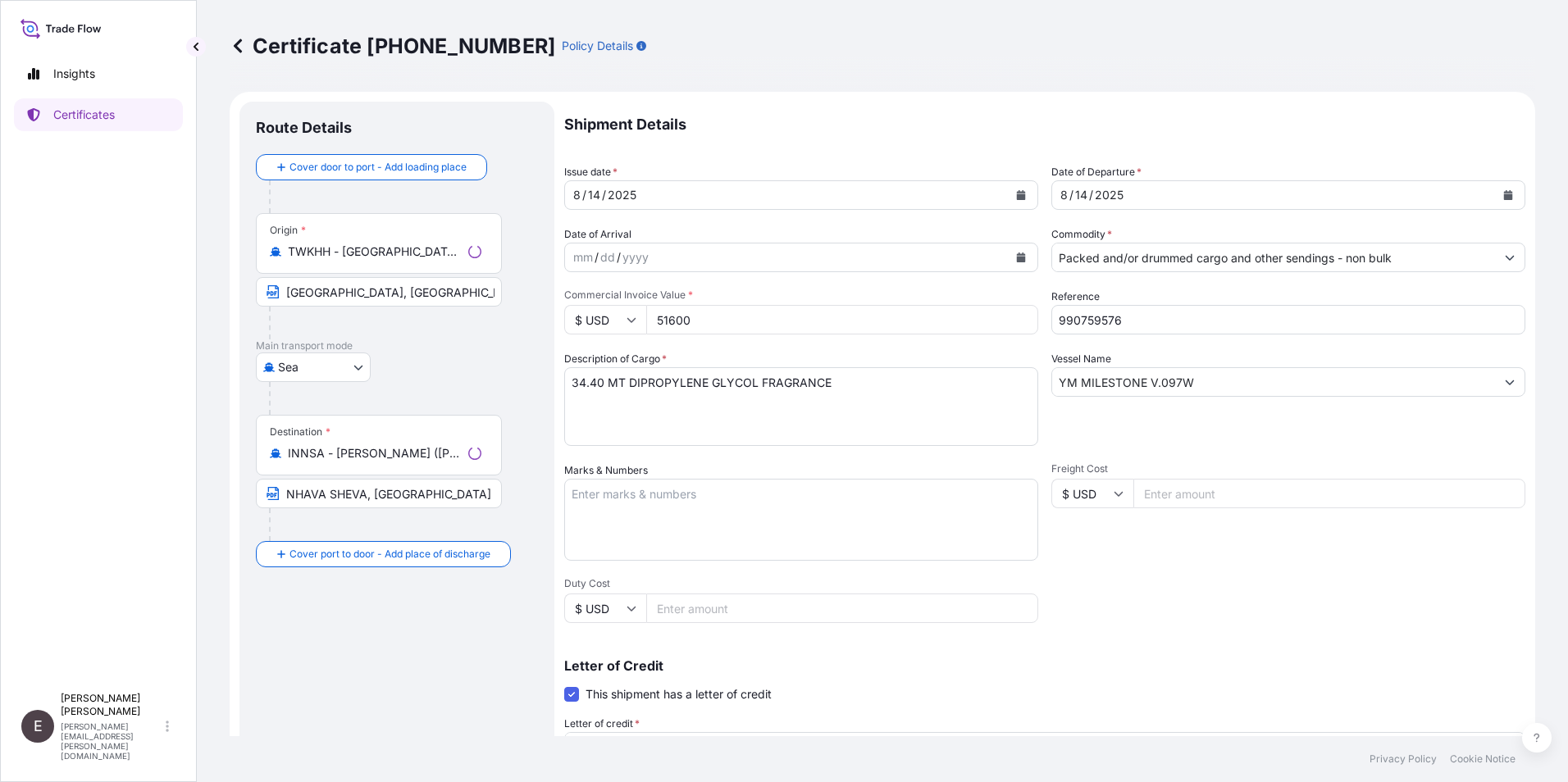
select select "32022"
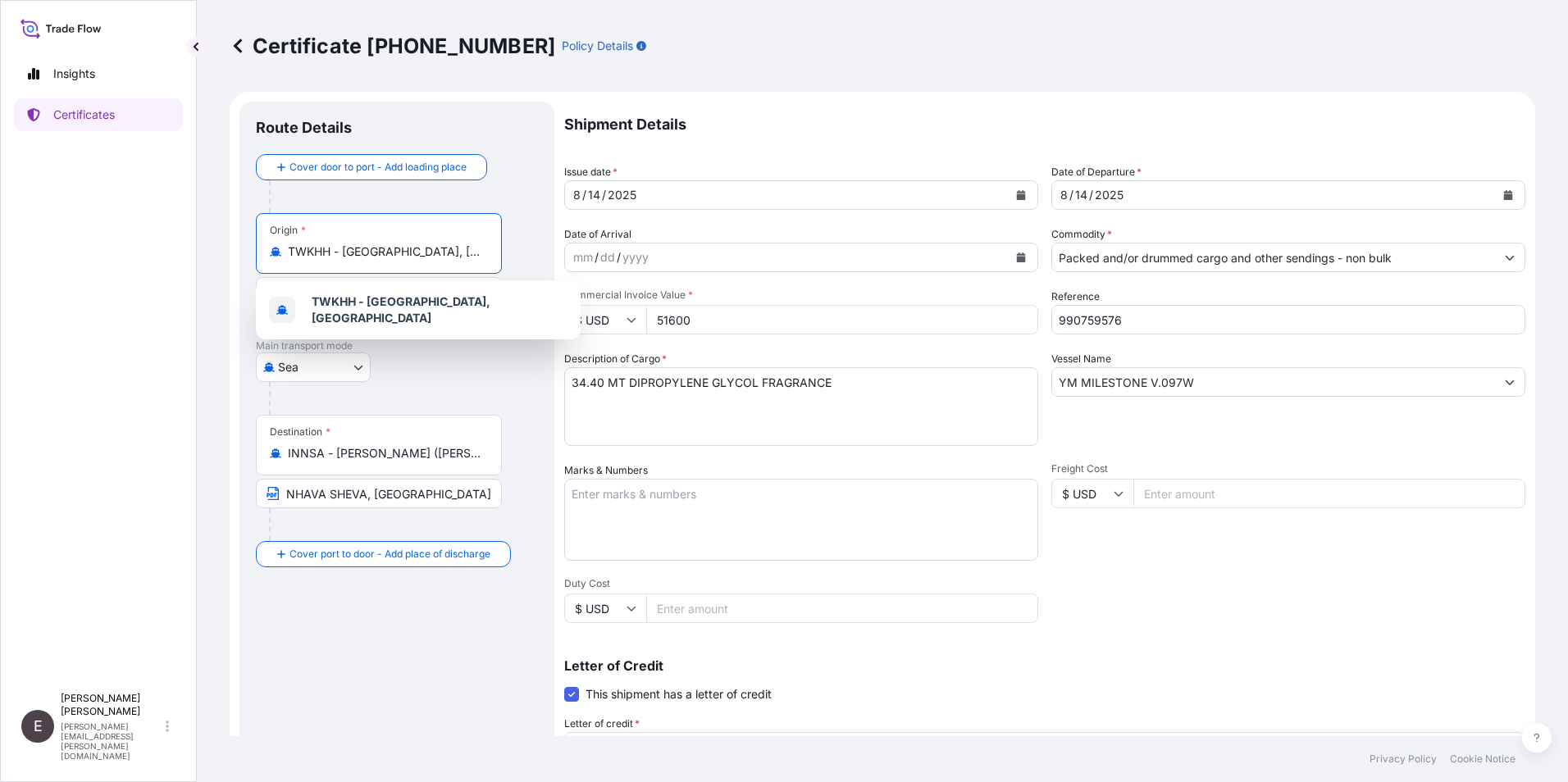
drag, startPoint x: 457, startPoint y: 250, endPoint x: 168, endPoint y: 229, distance: 289.8
click at [168, 229] on div "Insights Certificates E [PERSON_NAME] [PERSON_NAME][EMAIL_ADDRESS][PERSON_NAME]…" at bounding box center [784, 391] width 1568 height 782
type input "s"
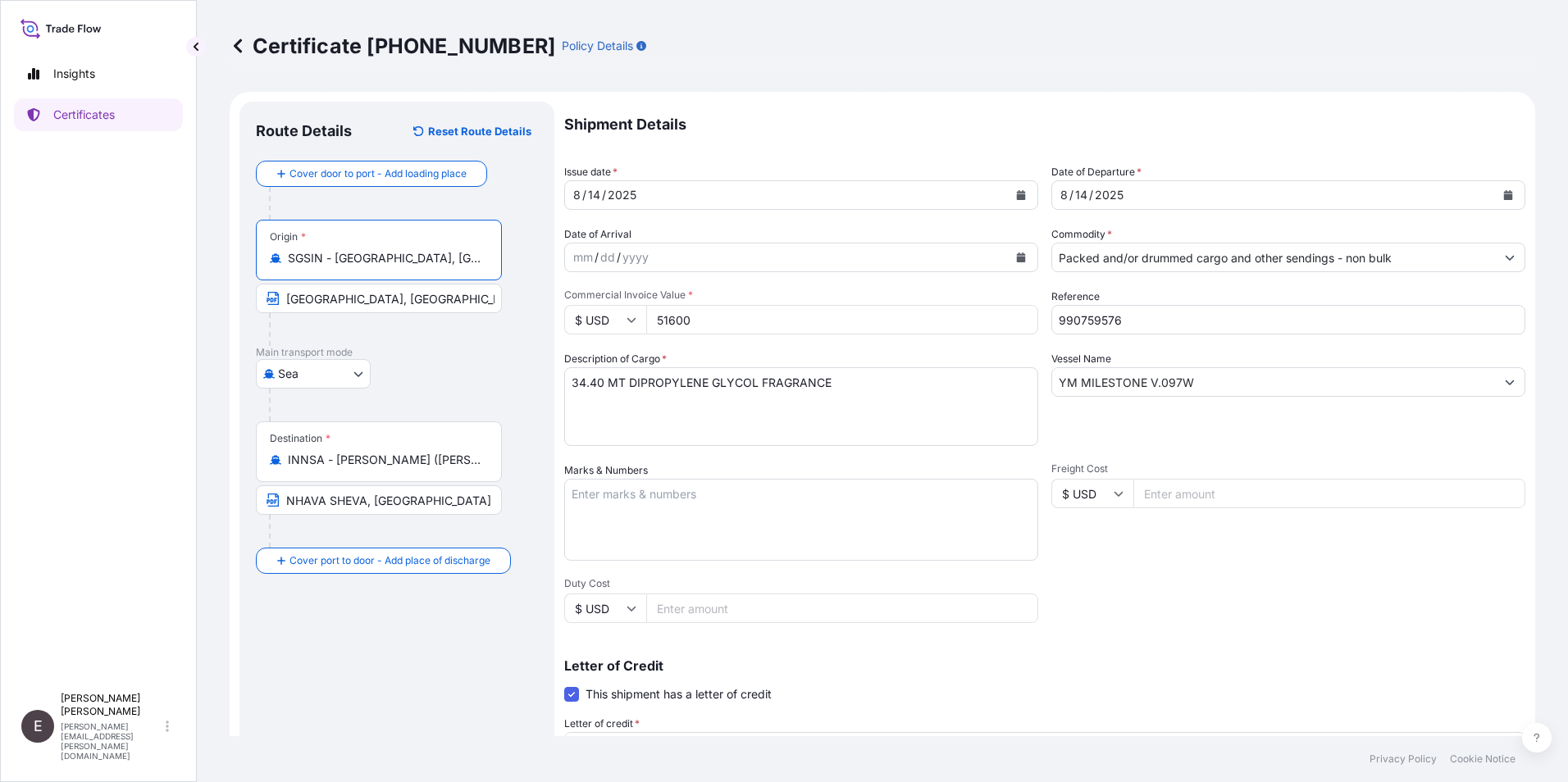
type input "SGSIN - [GEOGRAPHIC_DATA], [GEOGRAPHIC_DATA]"
drag, startPoint x: 416, startPoint y: 300, endPoint x: 212, endPoint y: 260, distance: 207.9
click at [214, 267] on div "Certificate [PHONE_NUMBER] Policy Details Route Details Reset Route Details Cov…" at bounding box center [882, 368] width 1371 height 737
type input "[GEOGRAPHIC_DATA]"
click at [1140, 618] on div "Shipment Details Issue date * [DATE] Date of Departure * [DATE] Date of Arrival…" at bounding box center [1044, 554] width 961 height 906
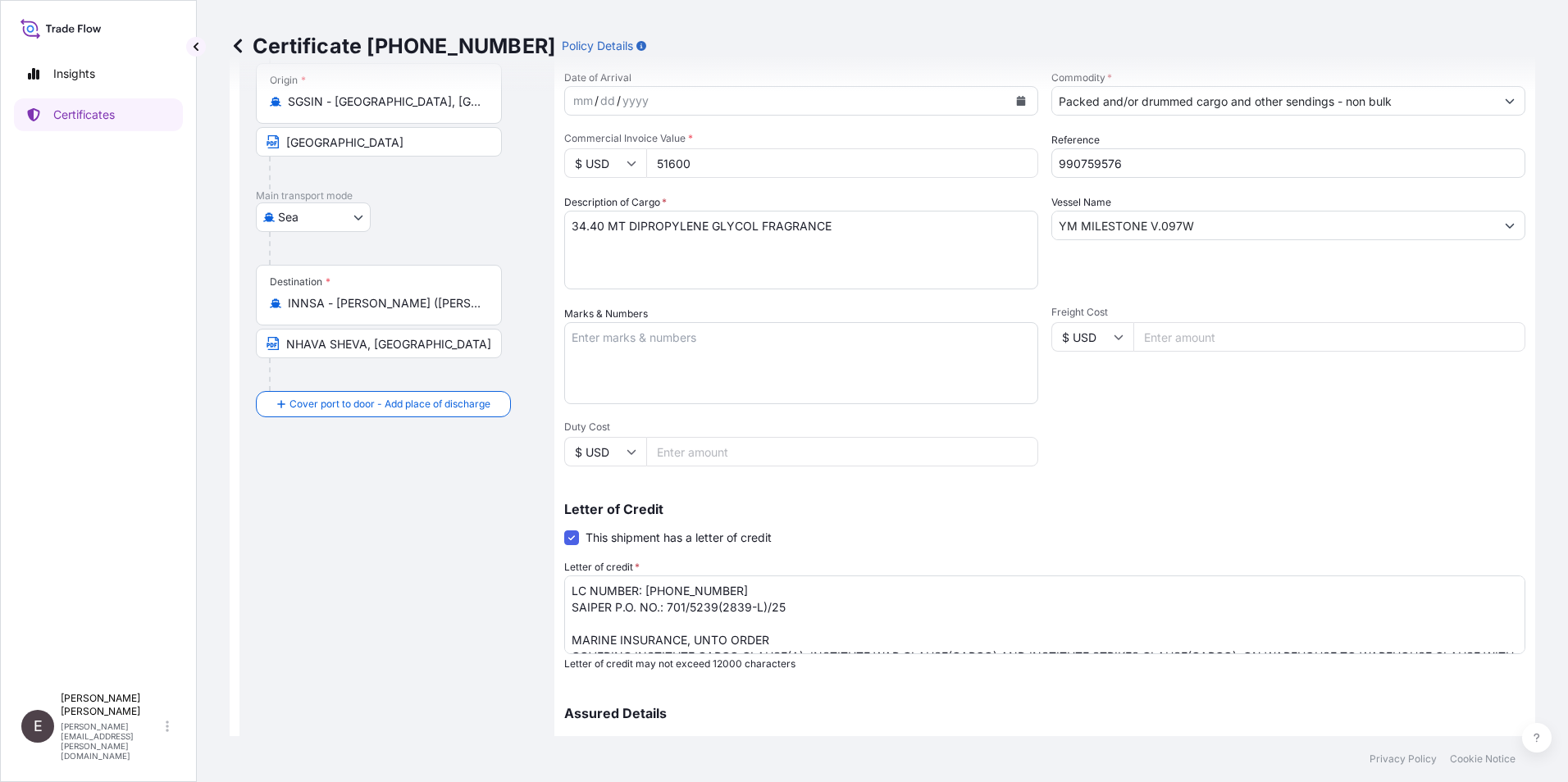
scroll to position [327, 0]
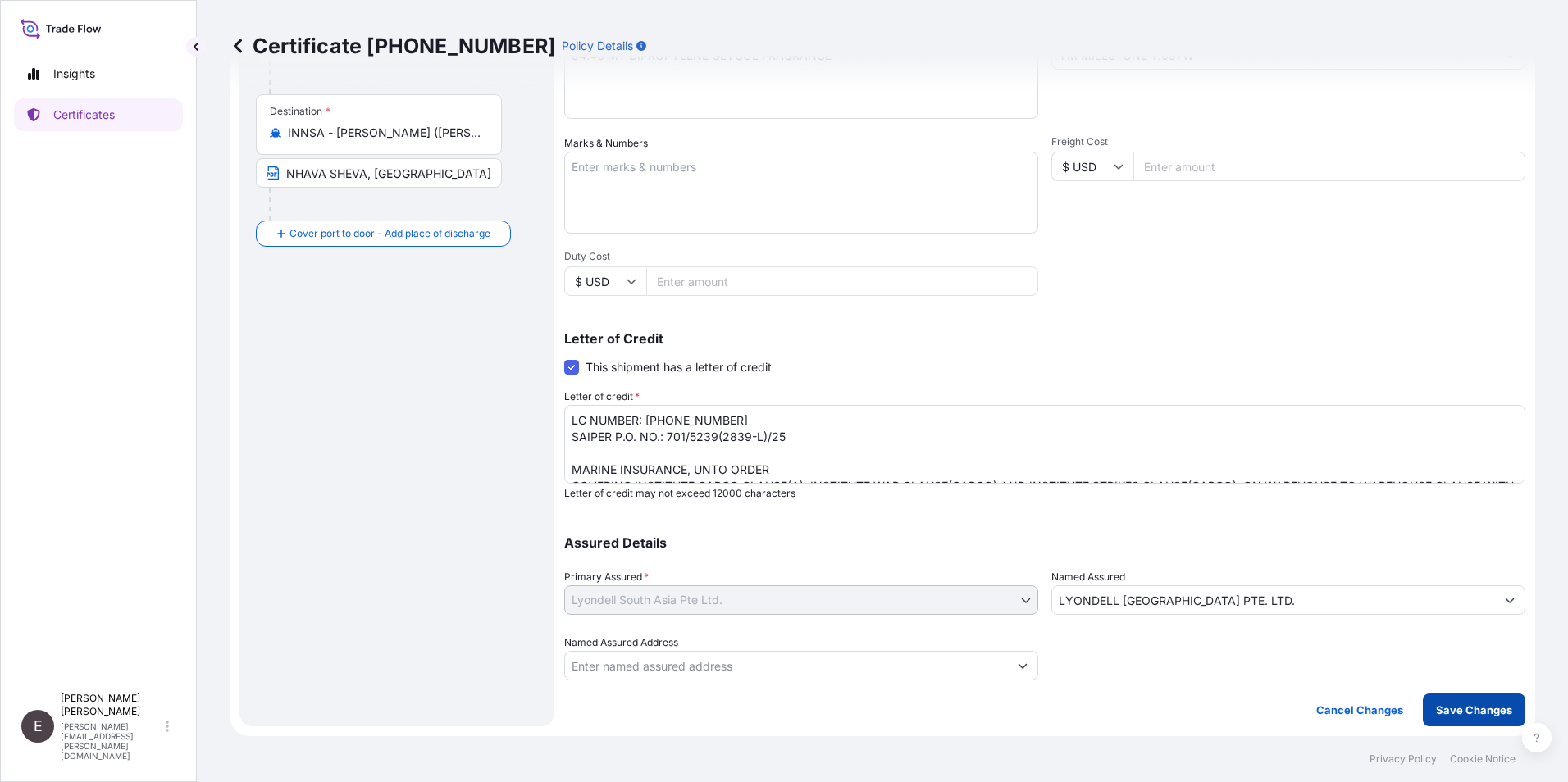
click at [1473, 706] on p "Save Changes" at bounding box center [1474, 709] width 76 height 16
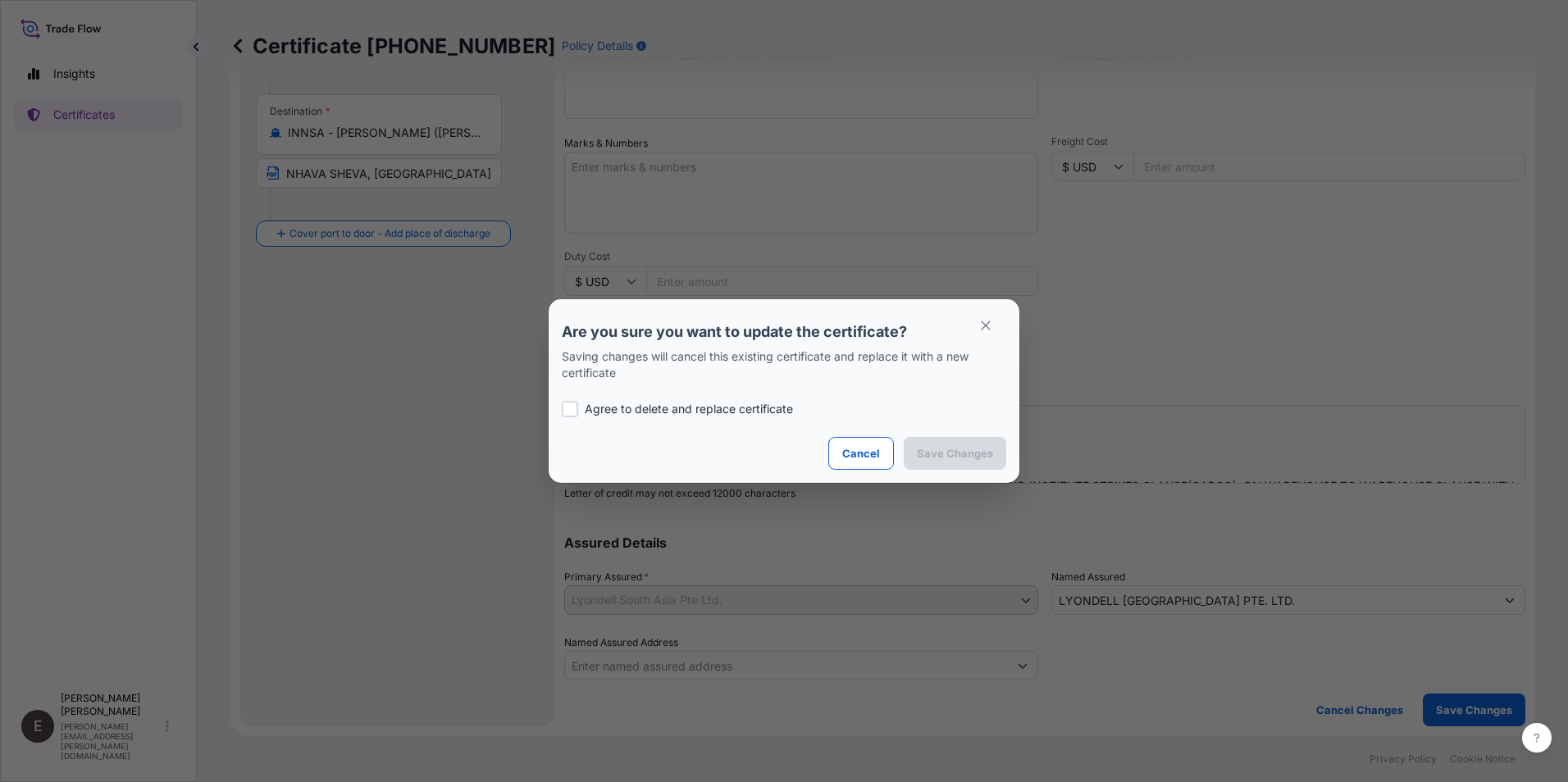
click at [665, 397] on div "Agree to delete and replace certificate" at bounding box center [784, 409] width 445 height 56
click at [659, 403] on p "Agree to delete and replace certificate" at bounding box center [689, 409] width 209 height 16
checkbox input "true"
click at [957, 448] on p "Save Changes" at bounding box center [955, 453] width 76 height 16
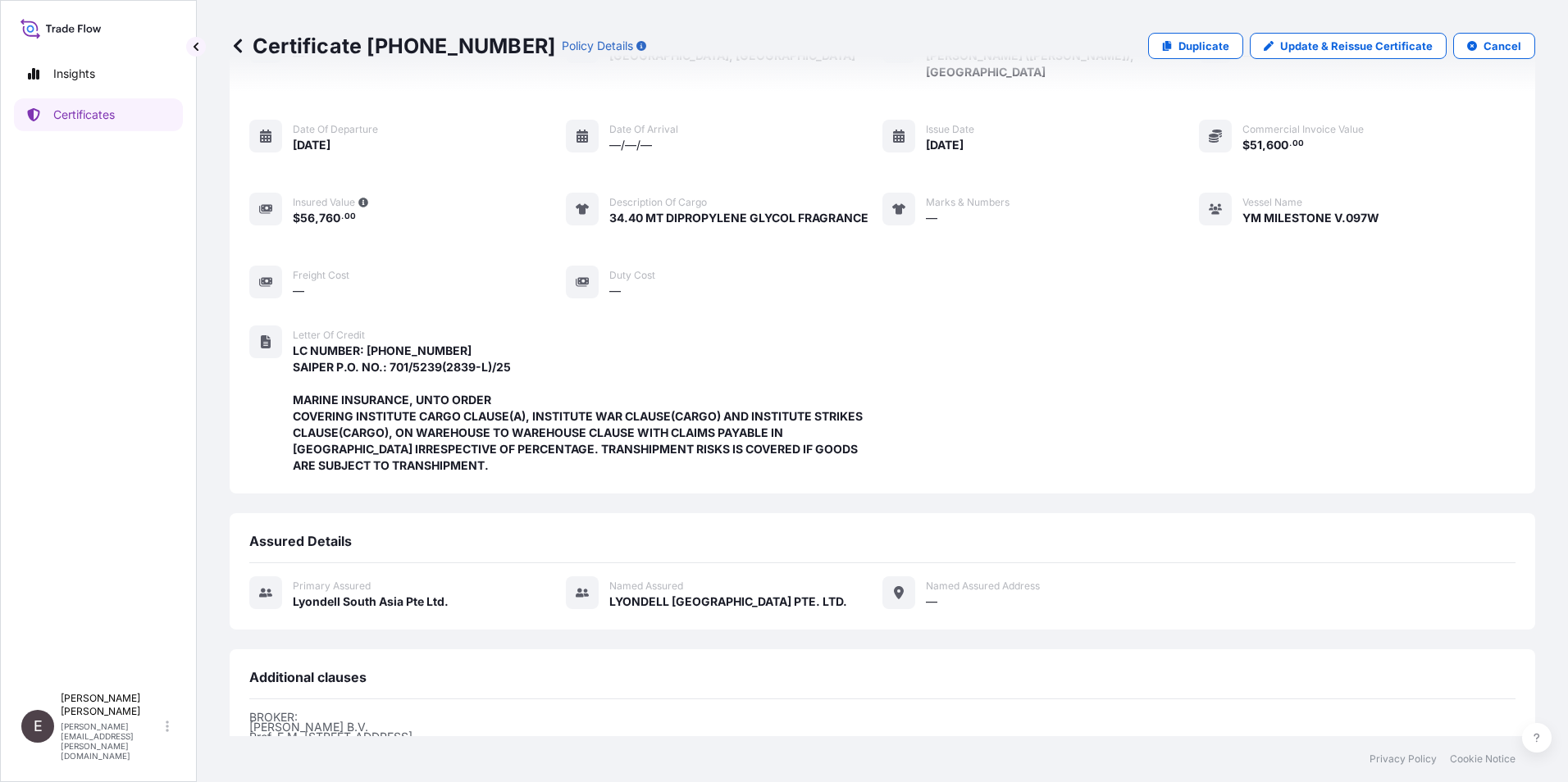
scroll to position [346, 0]
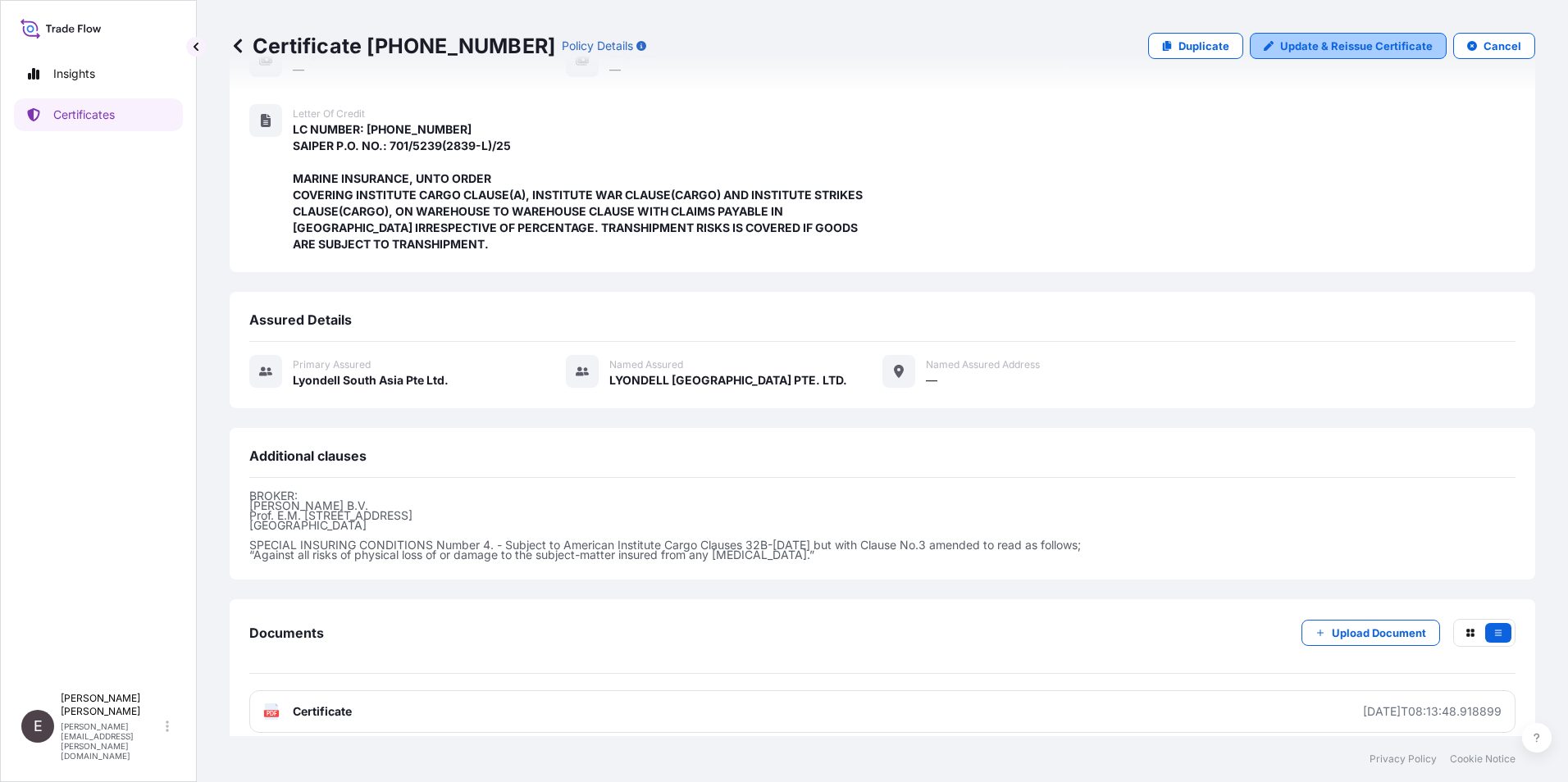
click at [1326, 39] on p "Update & Reissue Certificate" at bounding box center [1357, 45] width 153 height 16
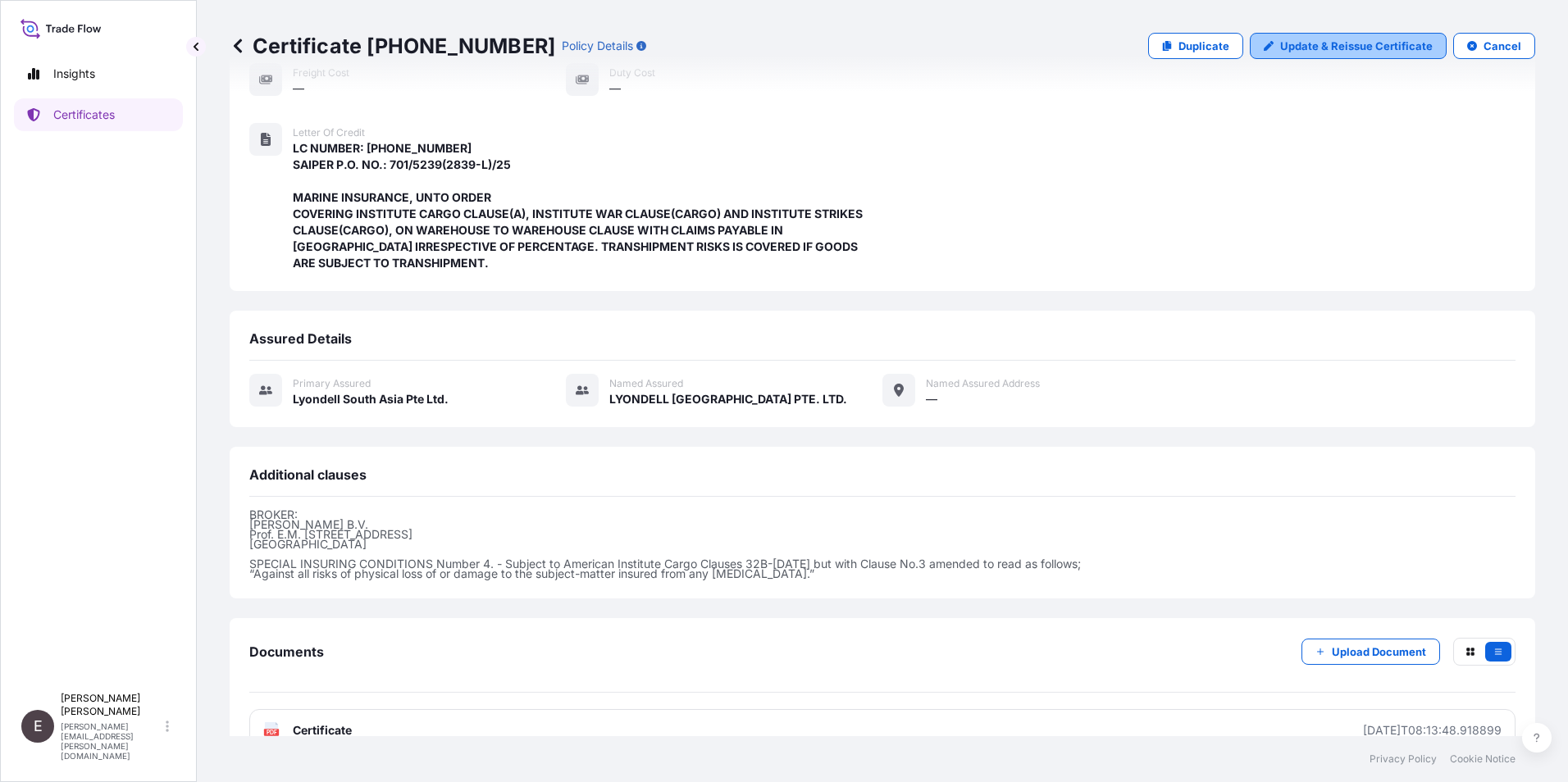
select select "Sea"
select select "32022"
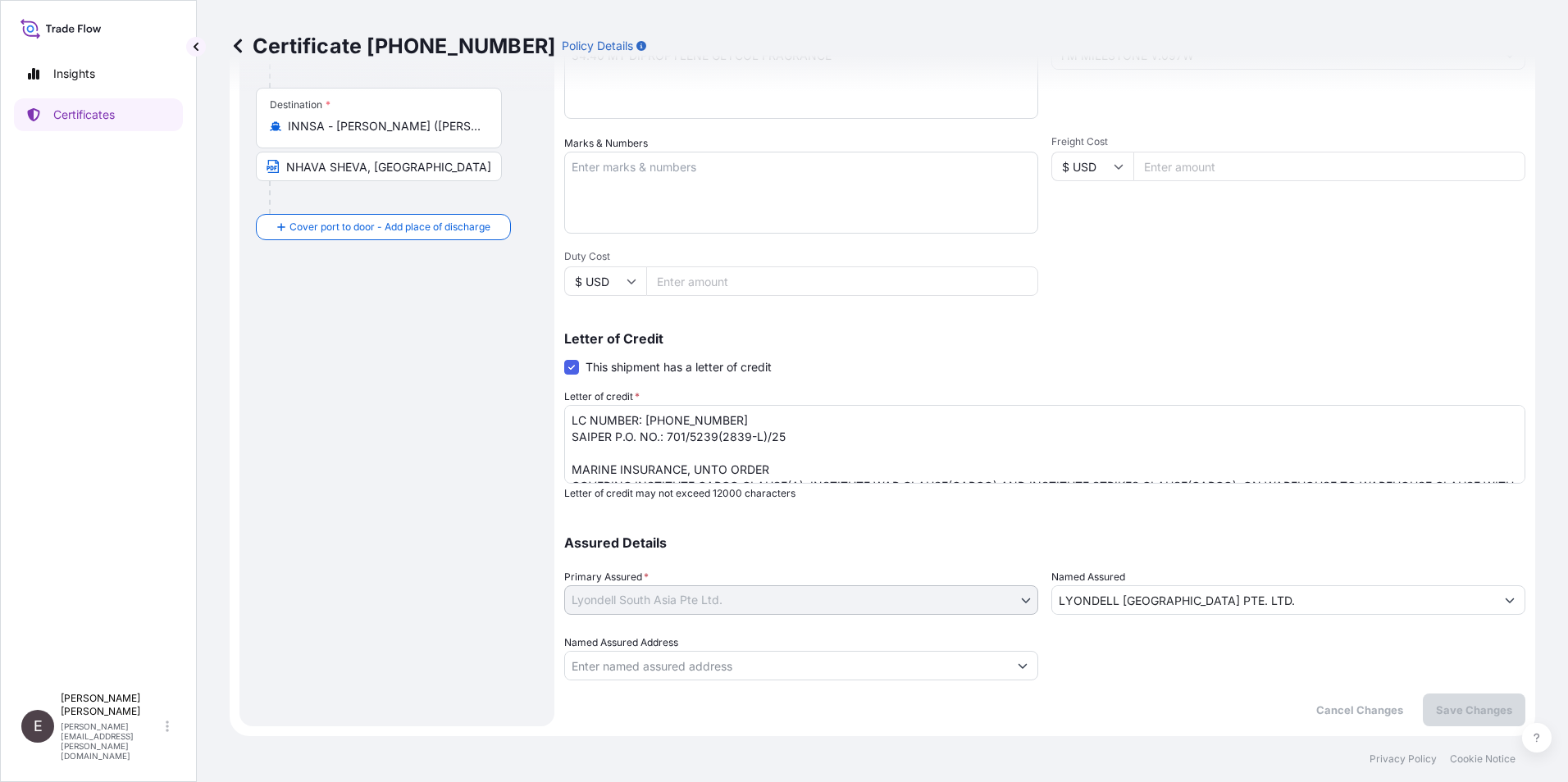
click at [568, 366] on span at bounding box center [571, 367] width 15 height 15
click at [564, 358] on input "This shipment has a letter of credit" at bounding box center [564, 358] width 0 height 0
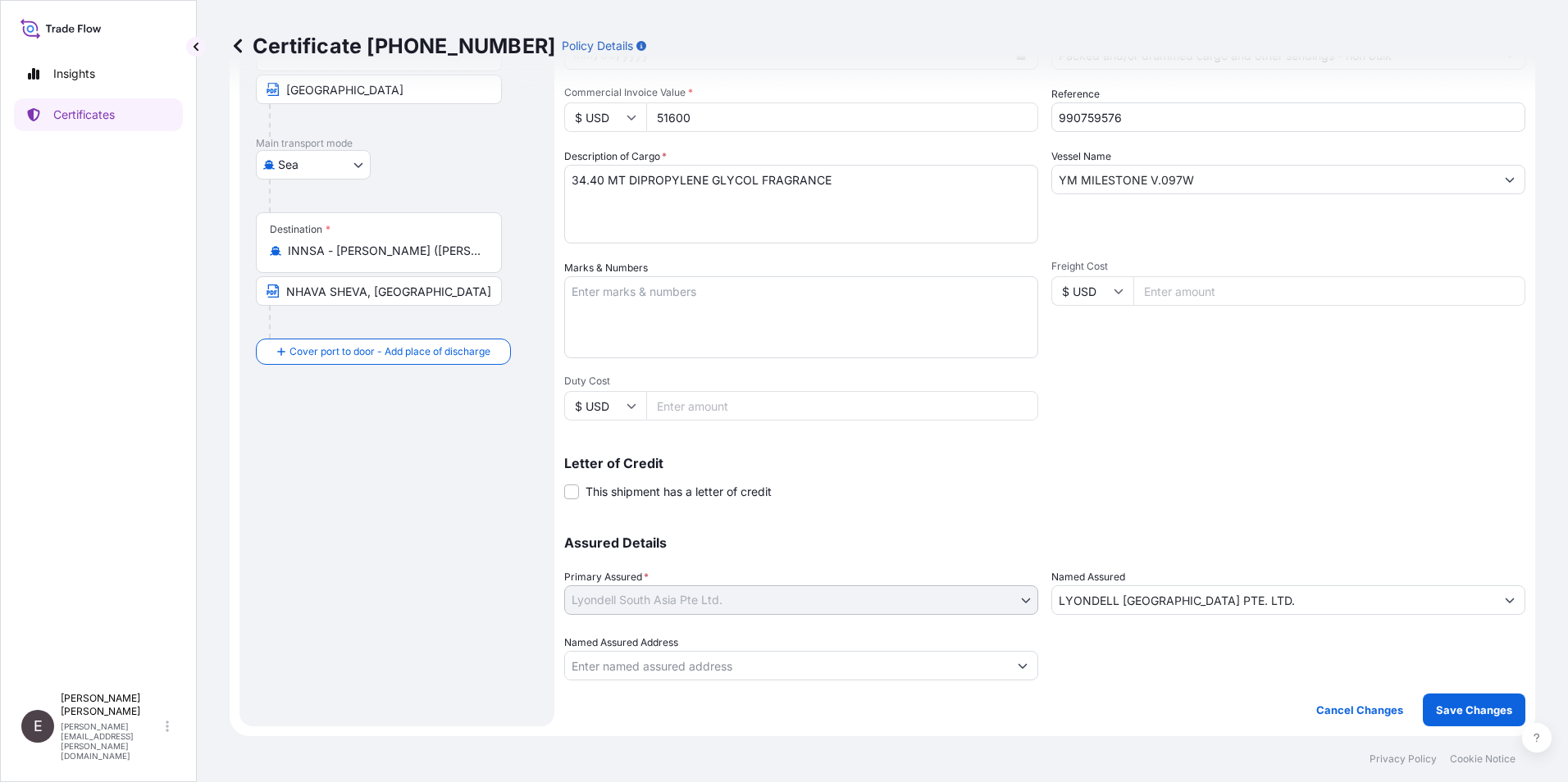
scroll to position [203, 0]
click at [1466, 710] on p "Save Changes" at bounding box center [1474, 709] width 76 height 16
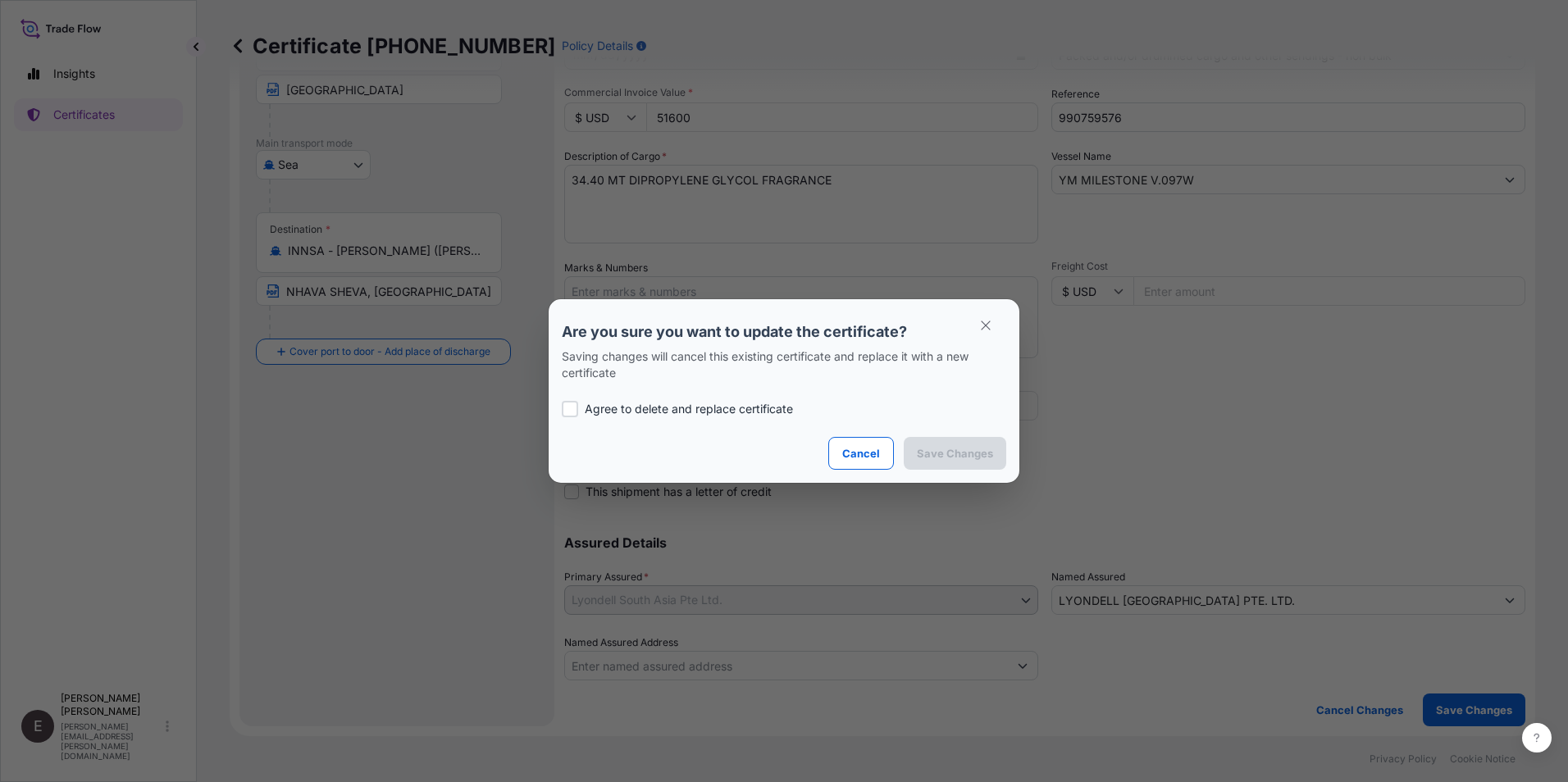
click at [713, 403] on p "Agree to delete and replace certificate" at bounding box center [689, 409] width 209 height 16
checkbox input "true"
click at [929, 440] on button "Save Changes" at bounding box center [954, 453] width 102 height 33
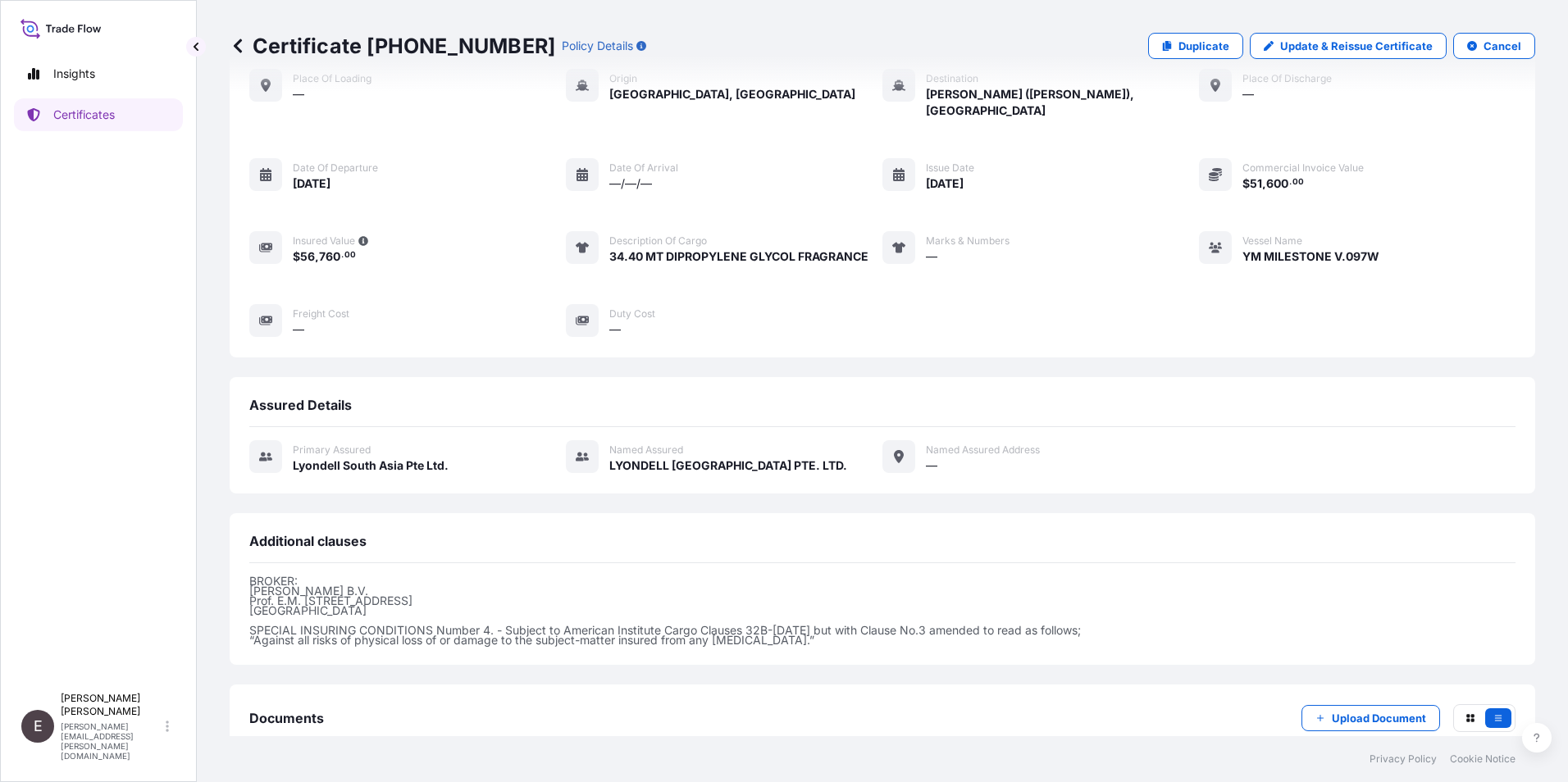
scroll to position [172, 0]
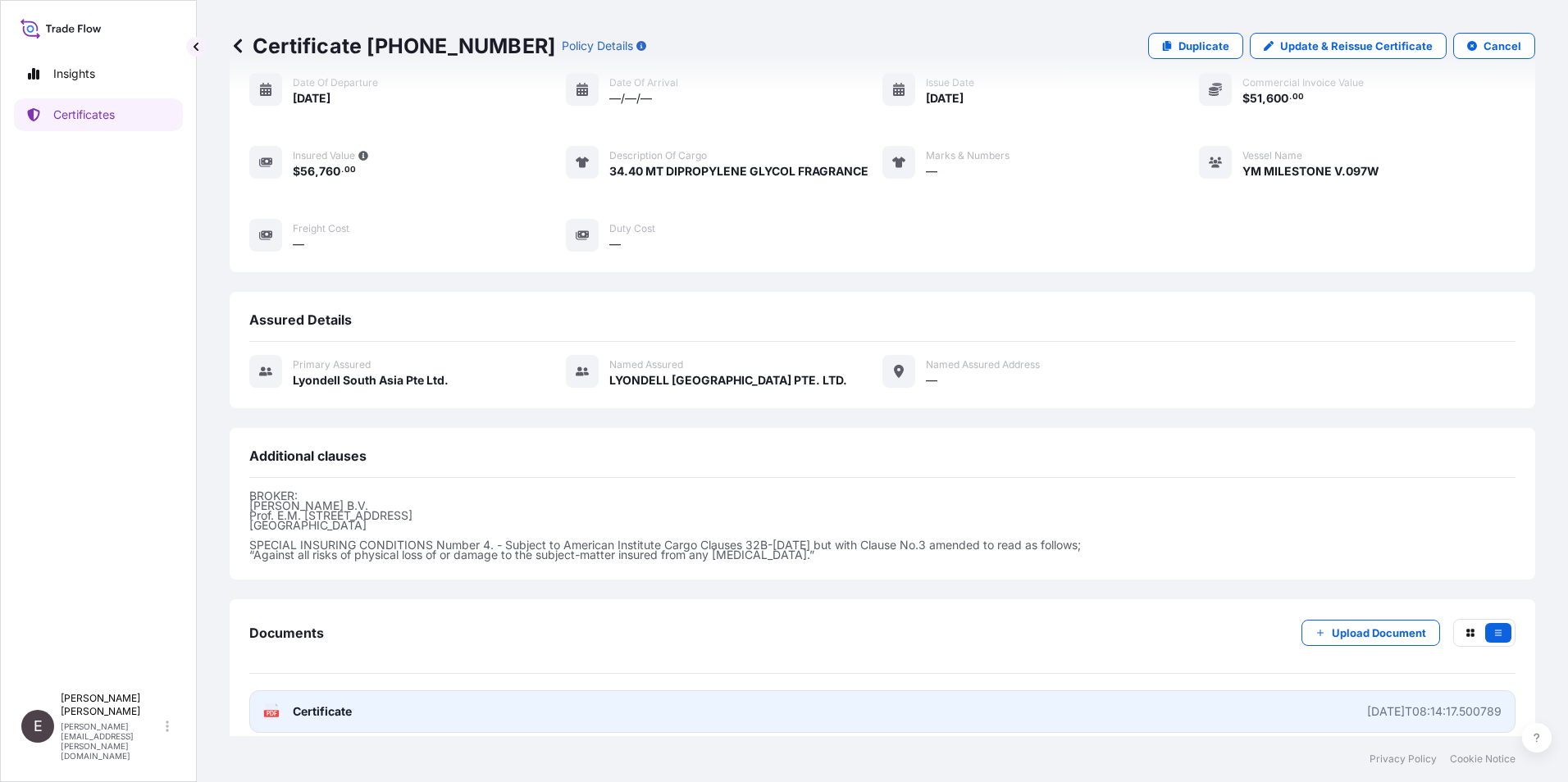
click at [333, 703] on span "Certificate" at bounding box center [322, 711] width 59 height 16
